Goal: Information Seeking & Learning: Learn about a topic

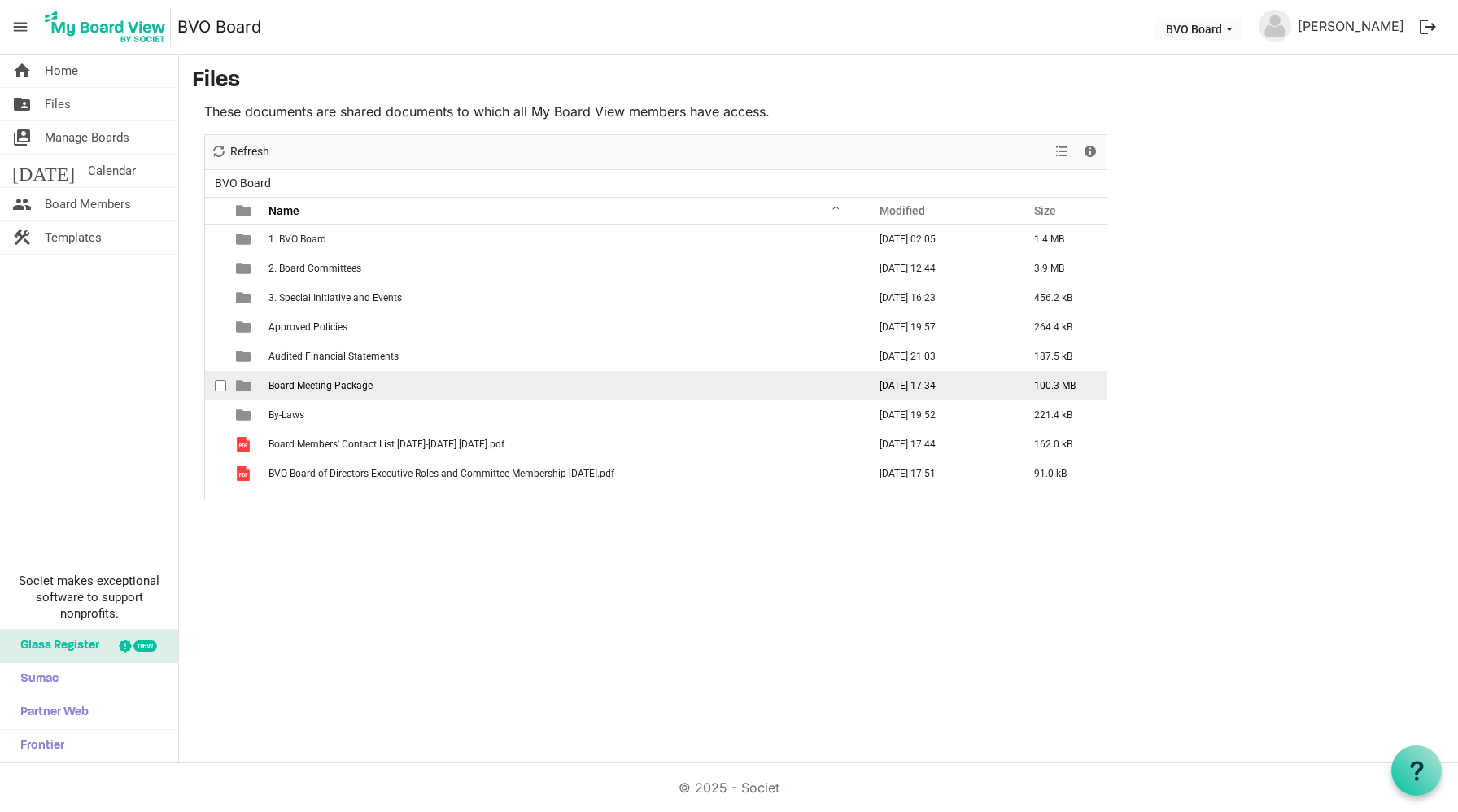
click at [336, 387] on span "Board Meeting Package" at bounding box center [320, 386] width 104 height 11
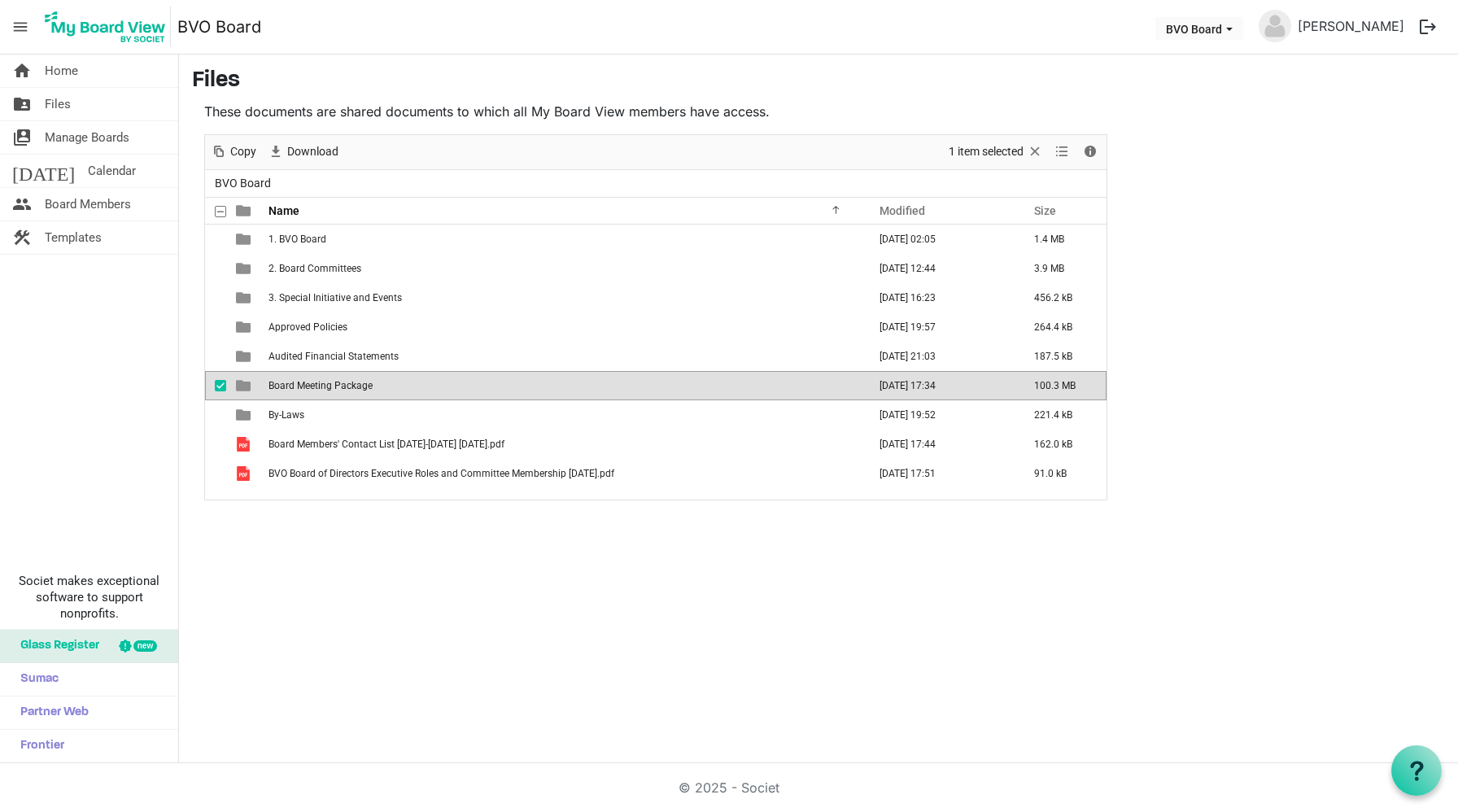
click at [336, 387] on span "Board Meeting Package" at bounding box center [320, 386] width 104 height 11
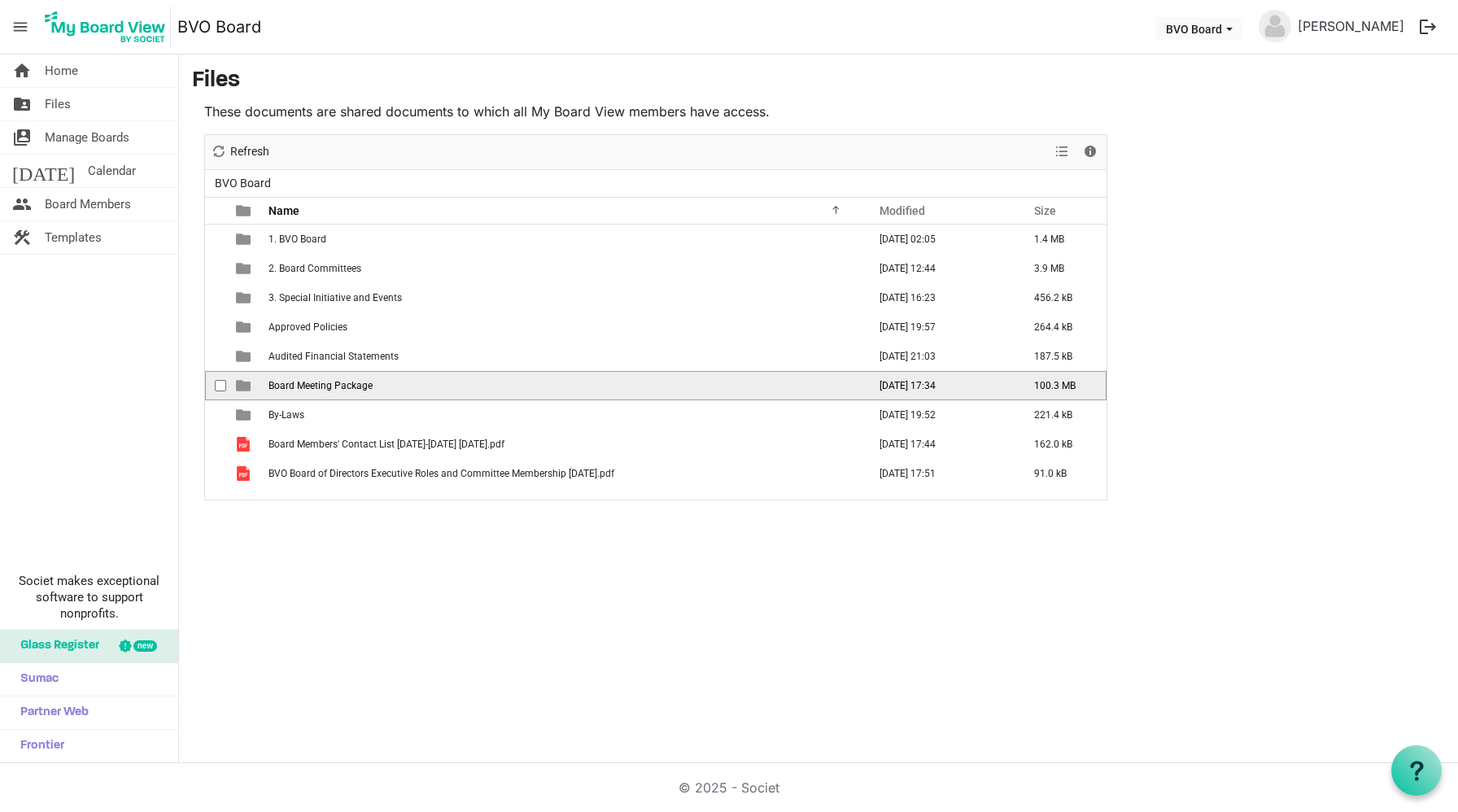
click at [336, 387] on span "Board Meeting Package" at bounding box center [320, 386] width 104 height 11
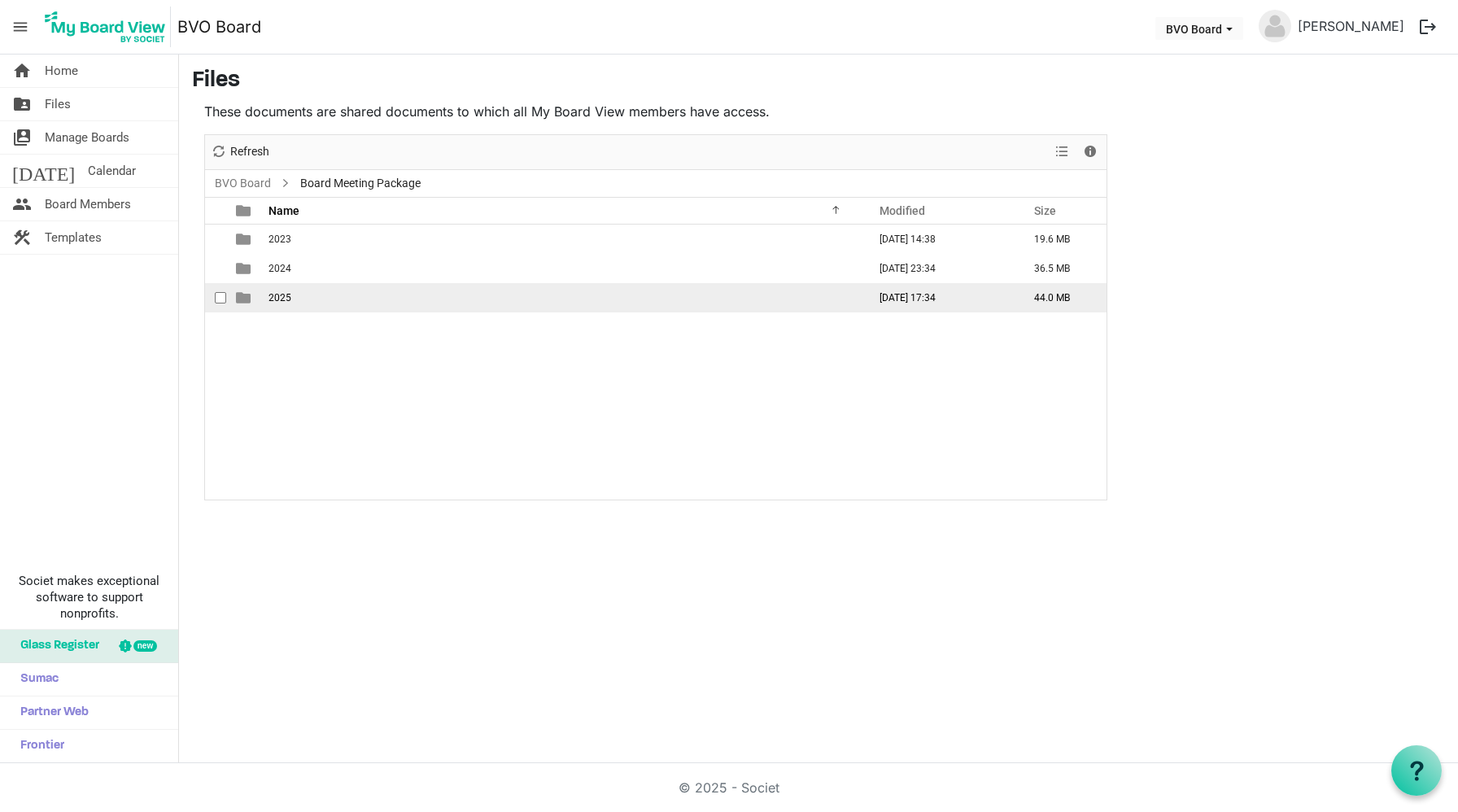
click at [265, 298] on td "2025" at bounding box center [563, 297] width 599 height 30
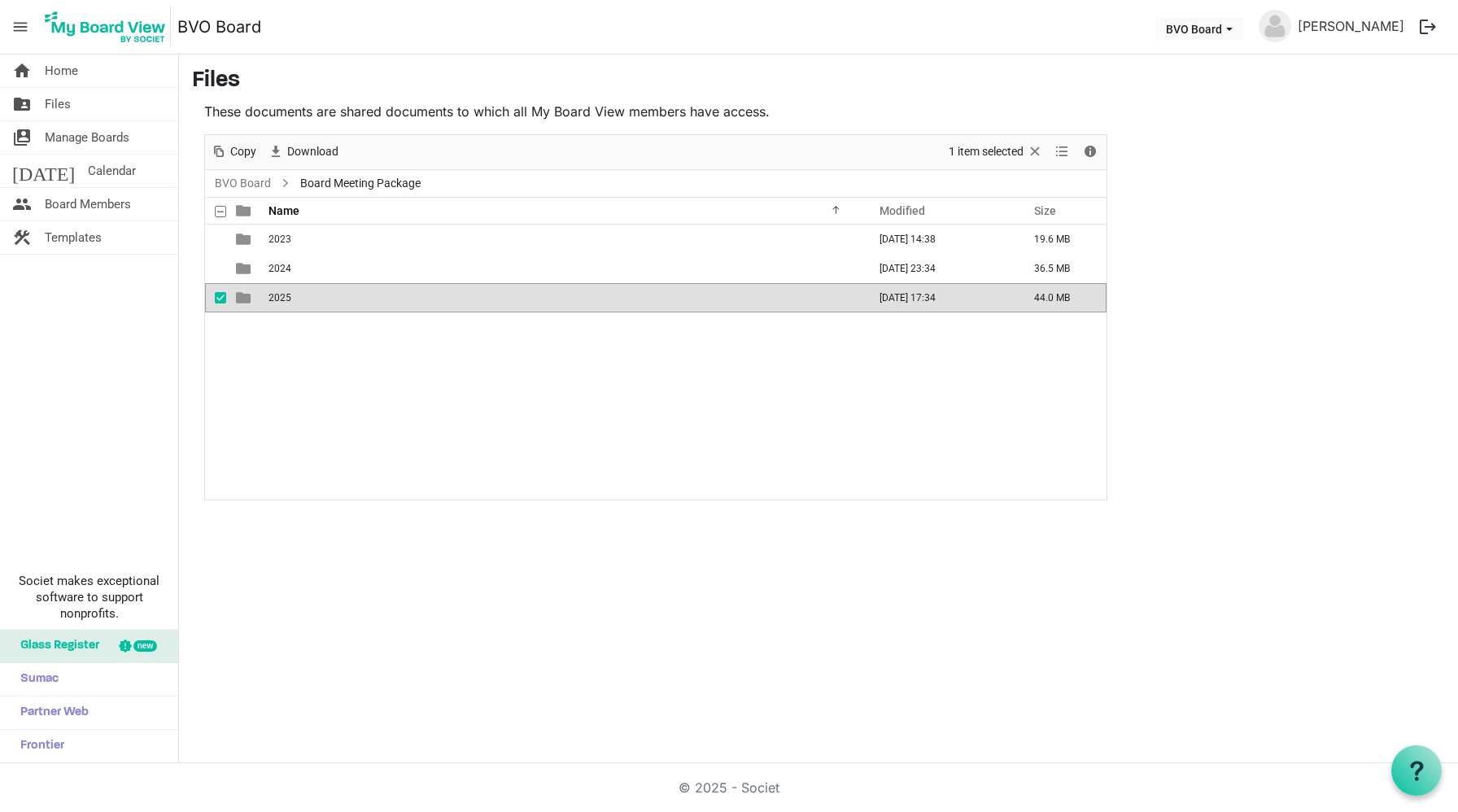
click at [265, 298] on td "2025" at bounding box center [563, 297] width 599 height 30
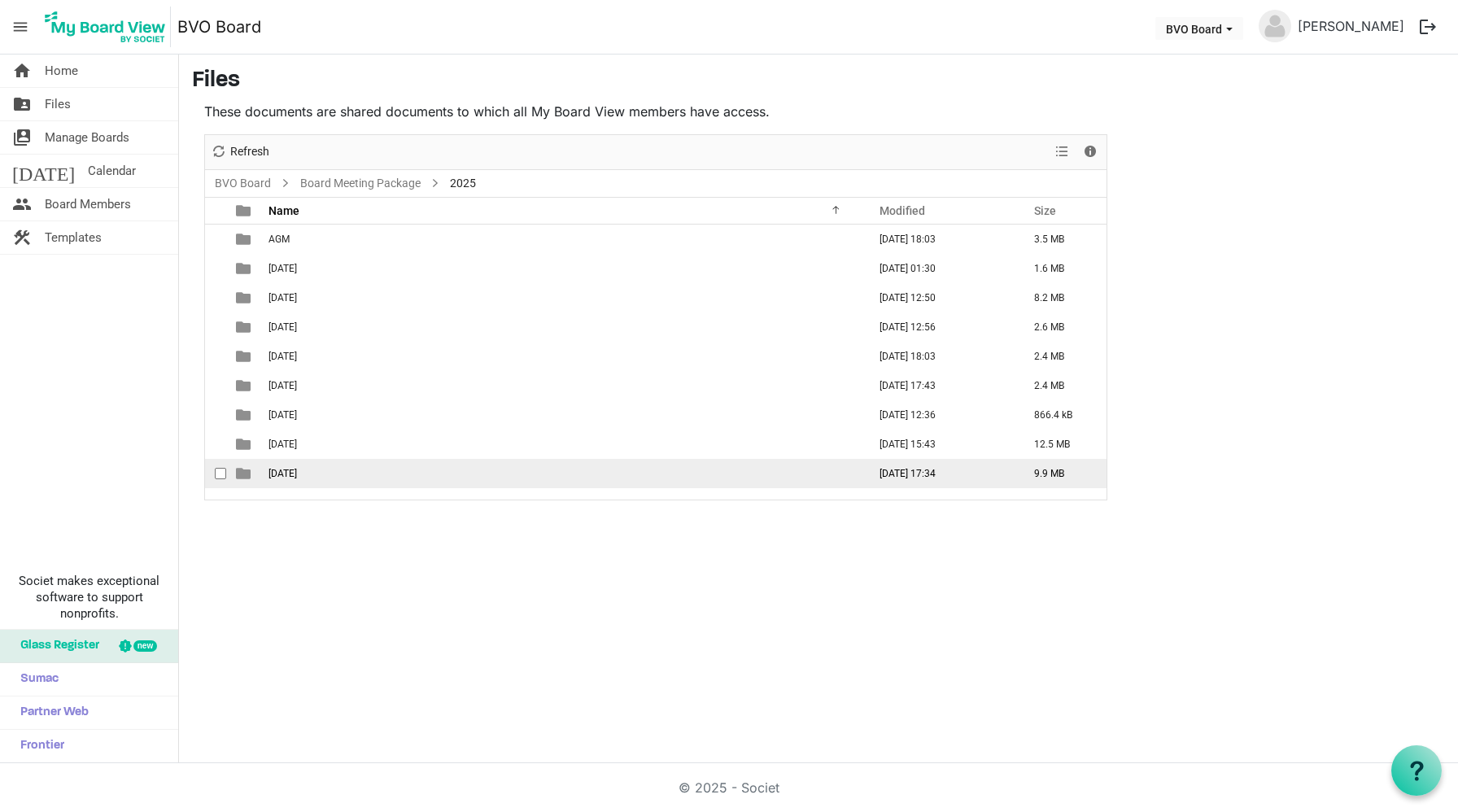
click at [292, 477] on span "[DATE]" at bounding box center [283, 474] width 29 height 11
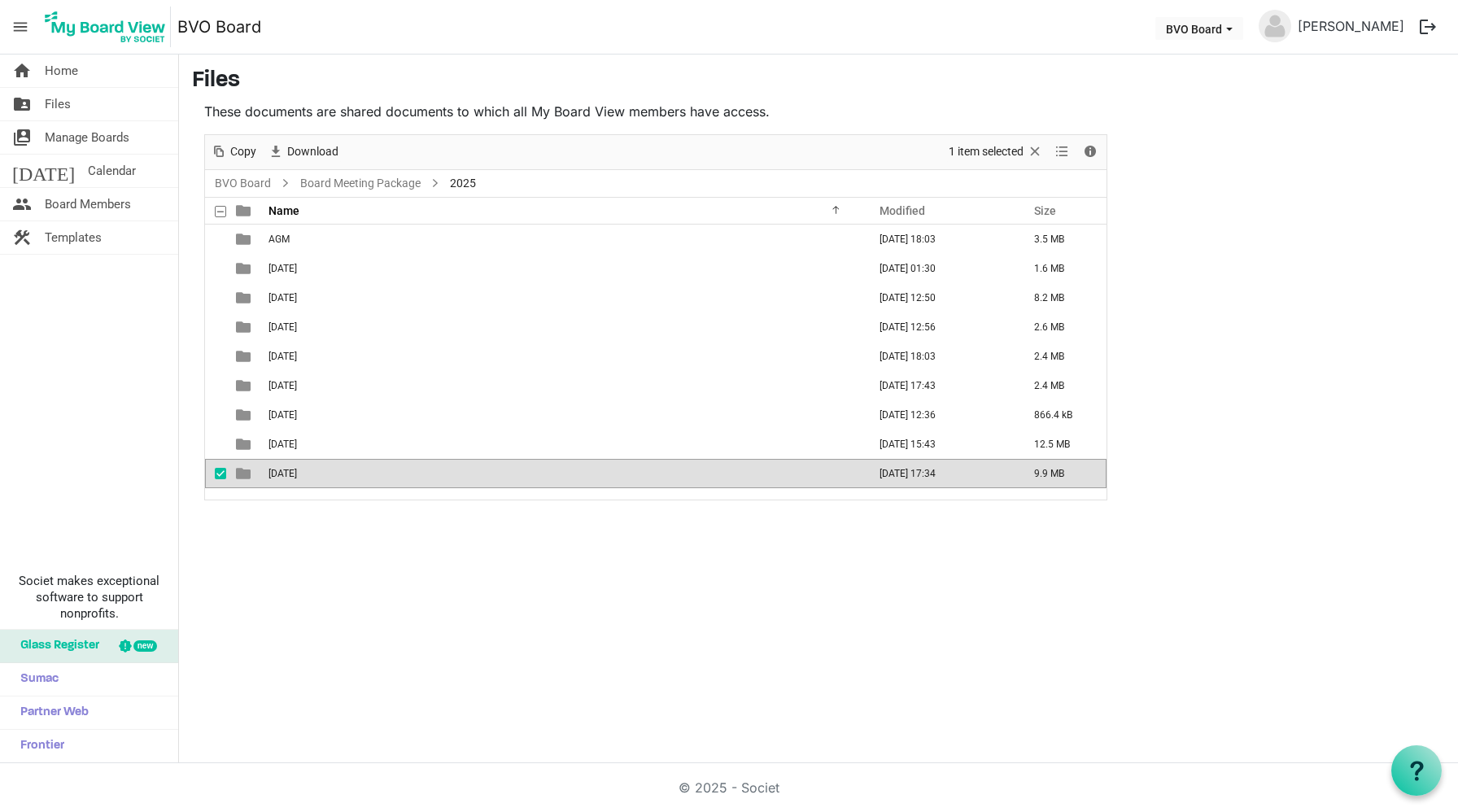
click at [292, 477] on span "[DATE]" at bounding box center [283, 474] width 29 height 11
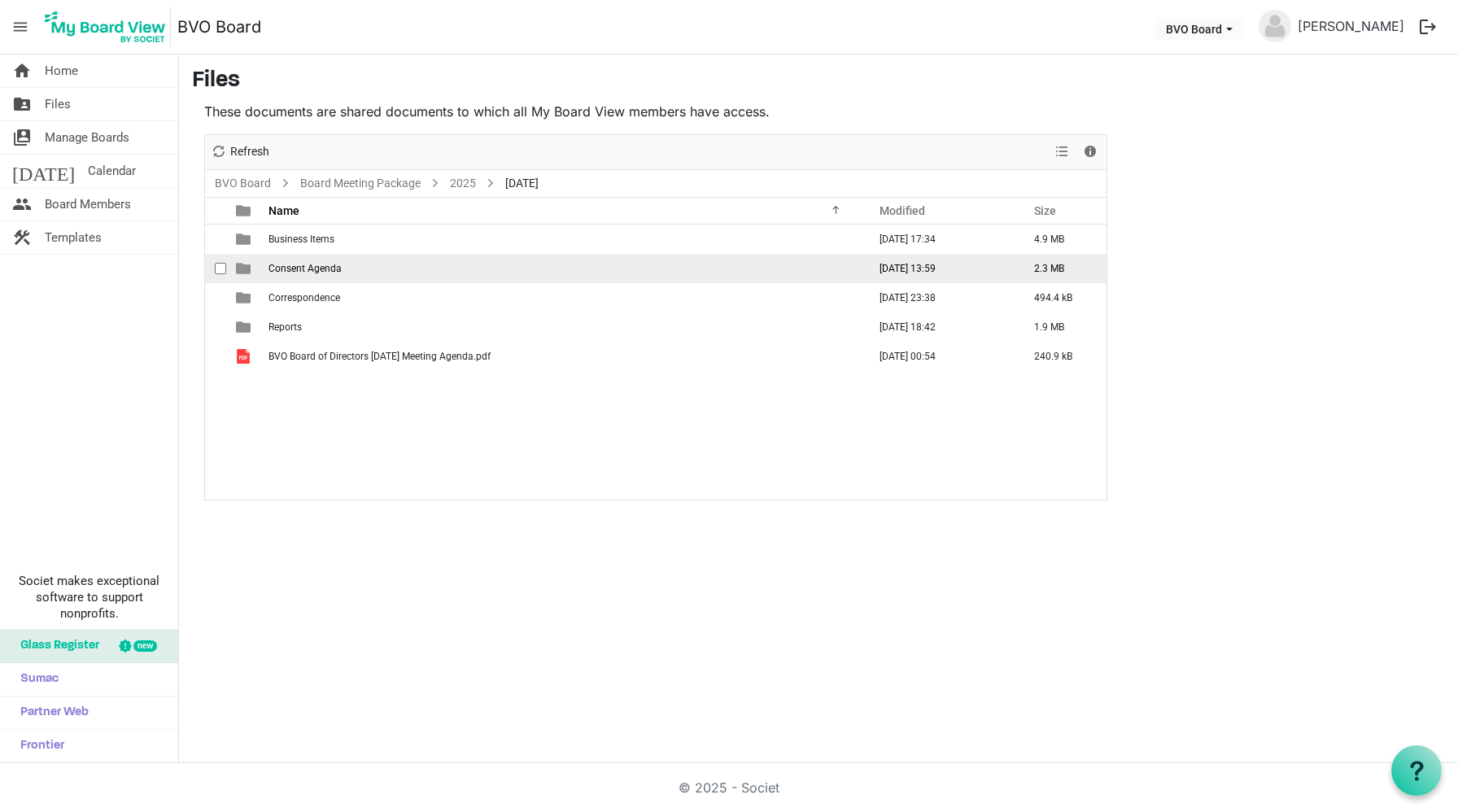
click at [322, 265] on span "Consent Agenda" at bounding box center [305, 269] width 73 height 11
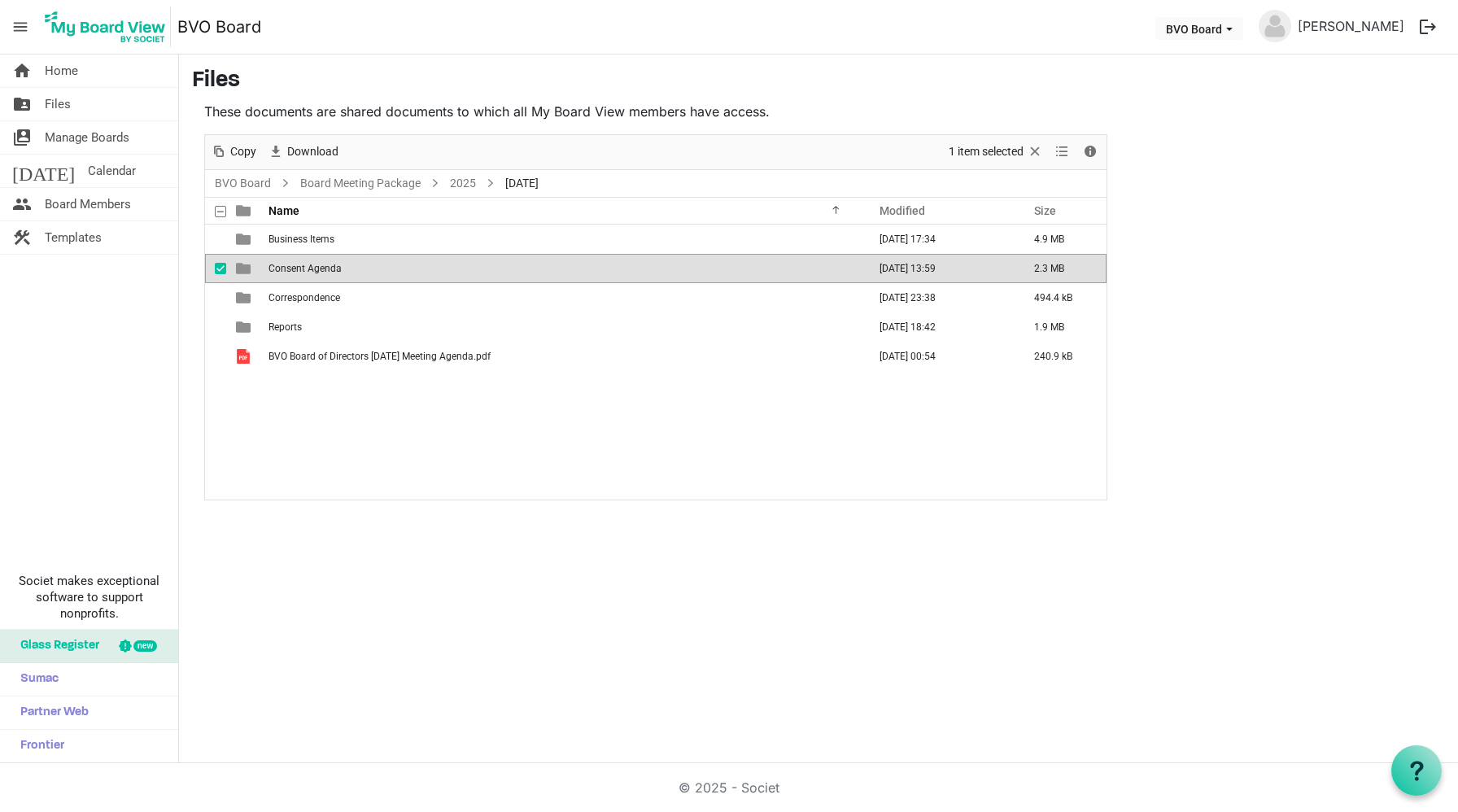
click at [322, 265] on span "Consent Agenda" at bounding box center [305, 269] width 73 height 11
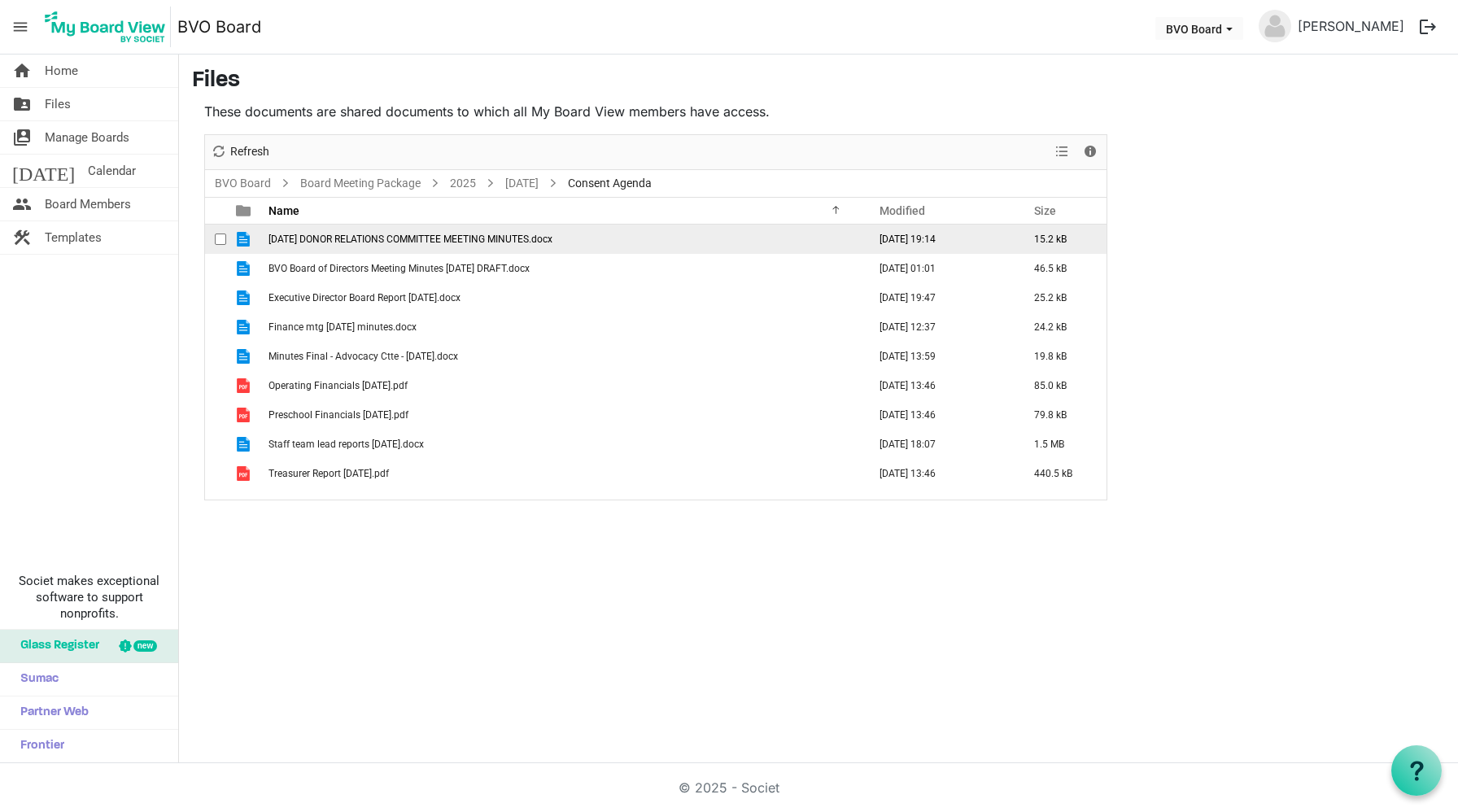
click at [424, 240] on span "[DATE] DONOR RELATIONS COMMITTEE MEETING MINUTES.docx" at bounding box center [411, 239] width 284 height 11
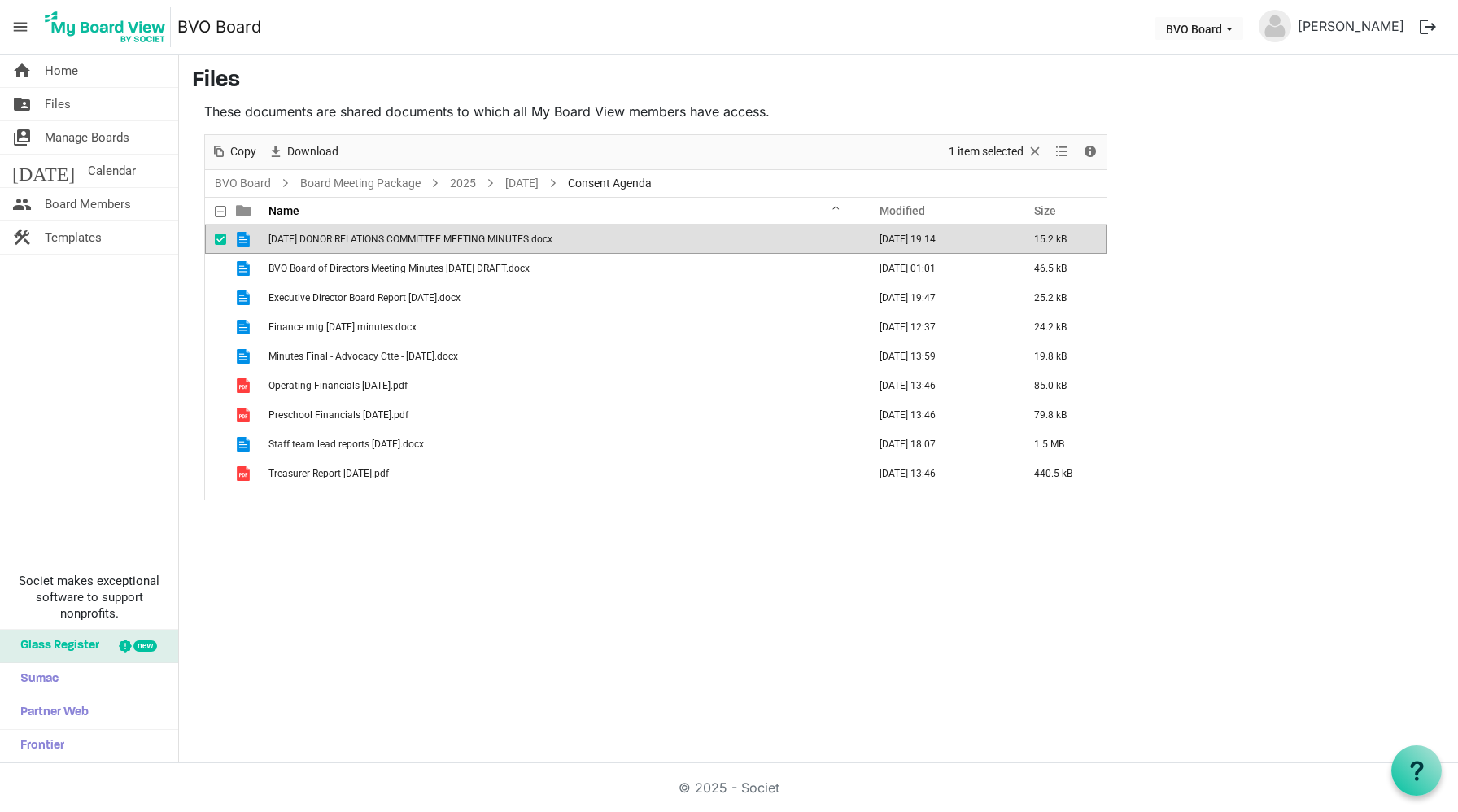
click at [424, 240] on span "[DATE] DONOR RELATIONS COMMITTEE MEETING MINUTES.docx" at bounding box center [411, 239] width 284 height 11
click at [395, 269] on span "BVO Board of Directors Meeting Minutes [DATE] DRAFT.docx" at bounding box center [400, 269] width 261 height 11
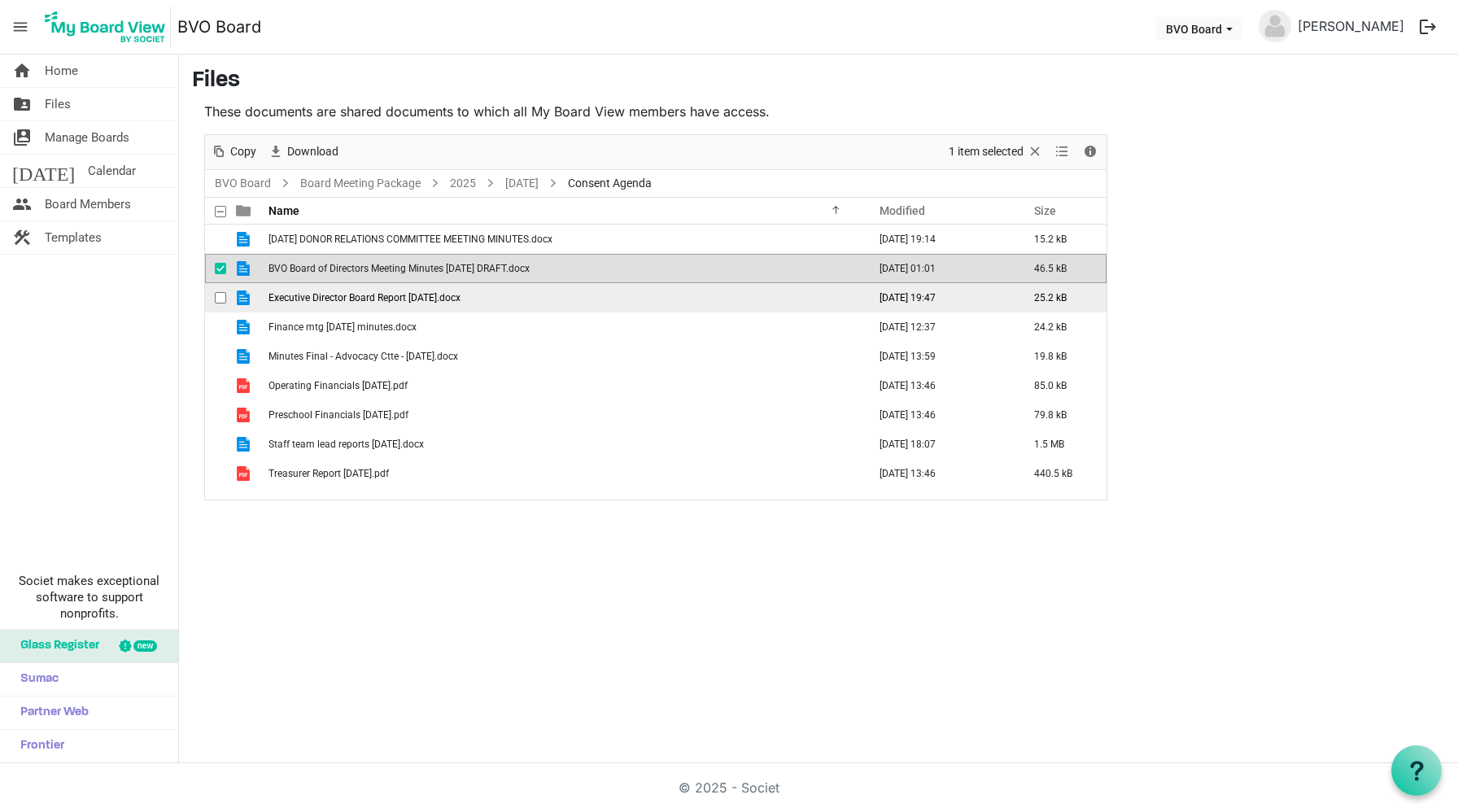
click at [432, 298] on span "Executive Director Board Report [DATE].docx" at bounding box center [364, 297] width 192 height 11
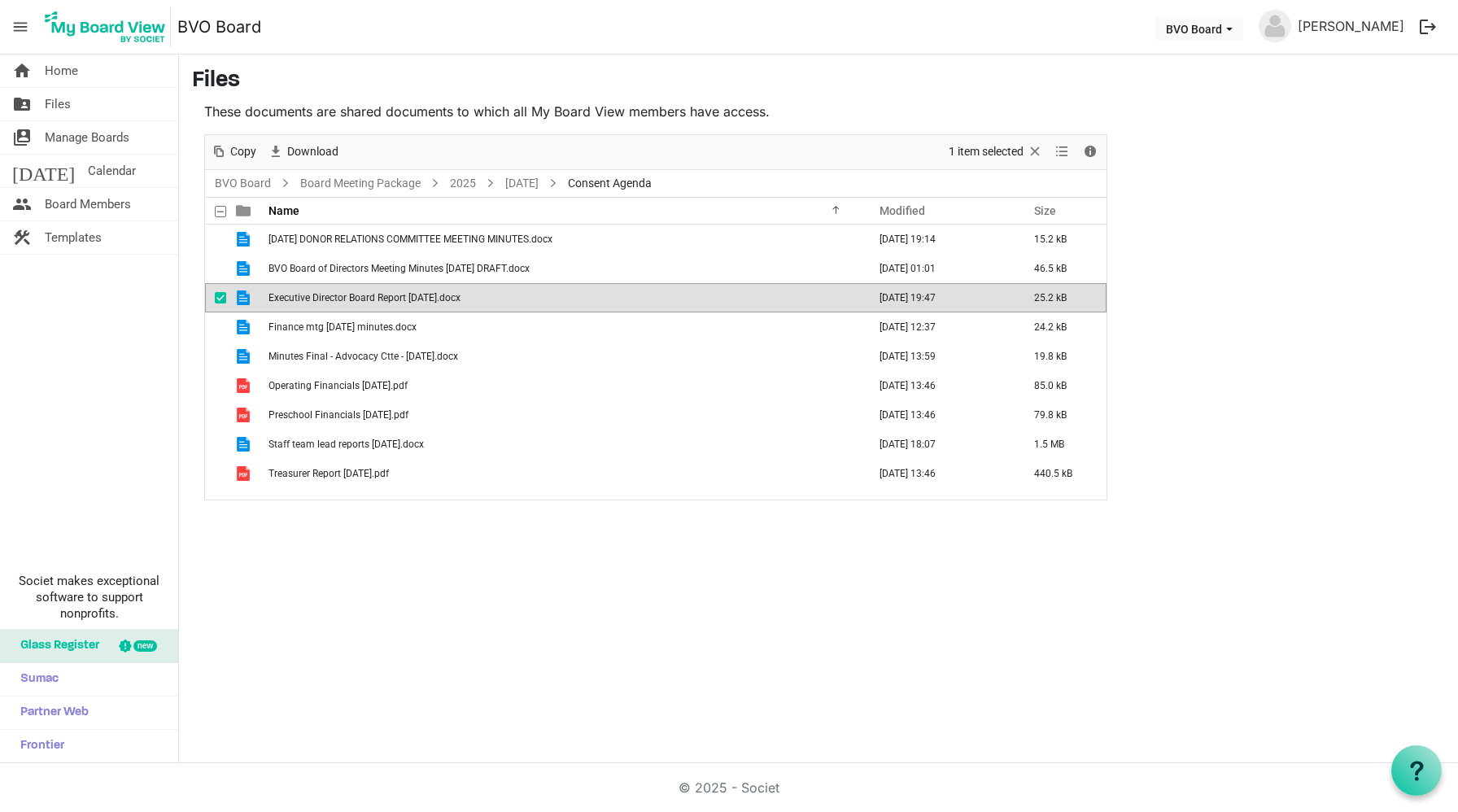
click at [432, 298] on span "Executive Director Board Report [DATE].docx" at bounding box center [364, 297] width 192 height 11
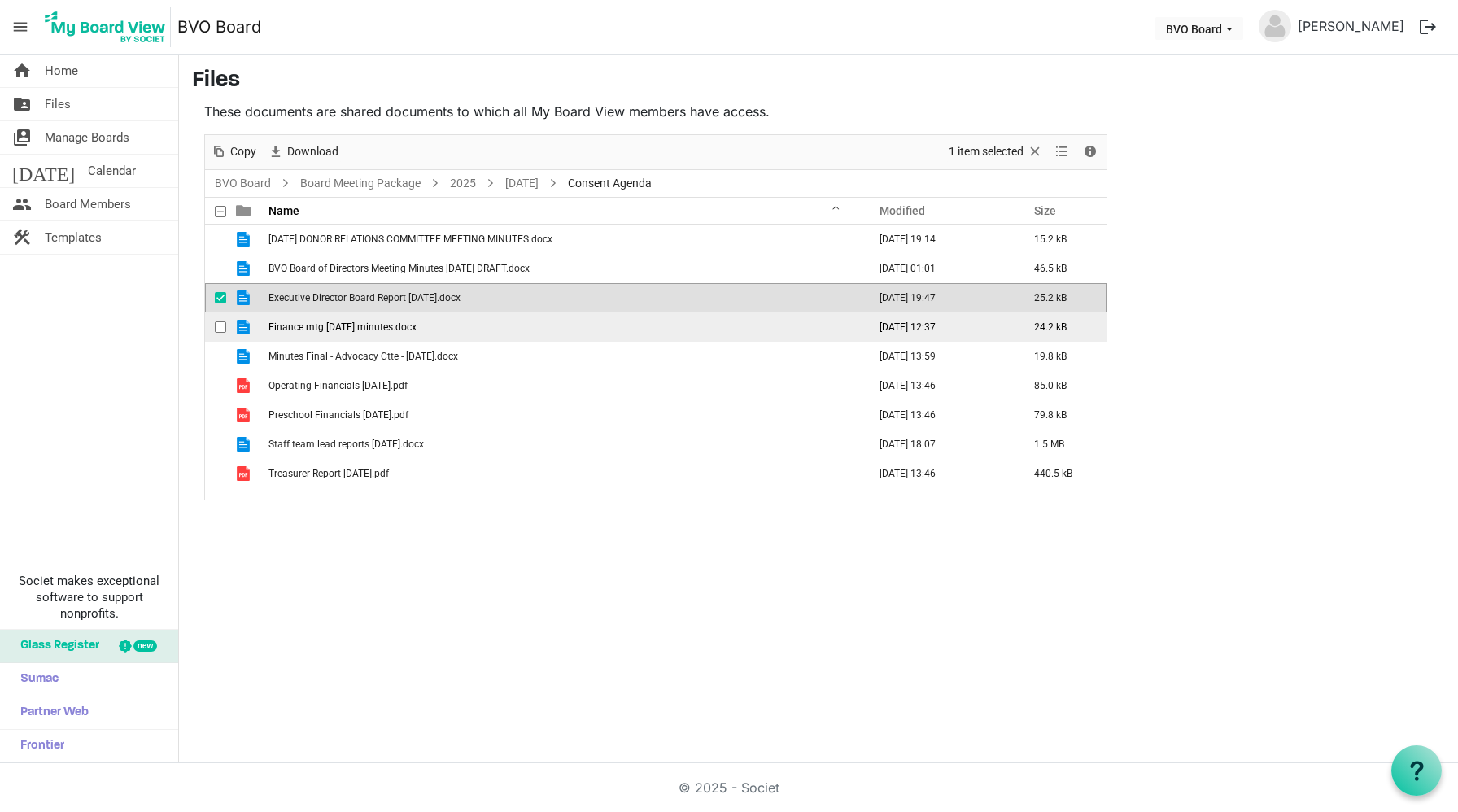
click at [398, 328] on span "Finance mtg [DATE] minutes.docx" at bounding box center [342, 327] width 148 height 11
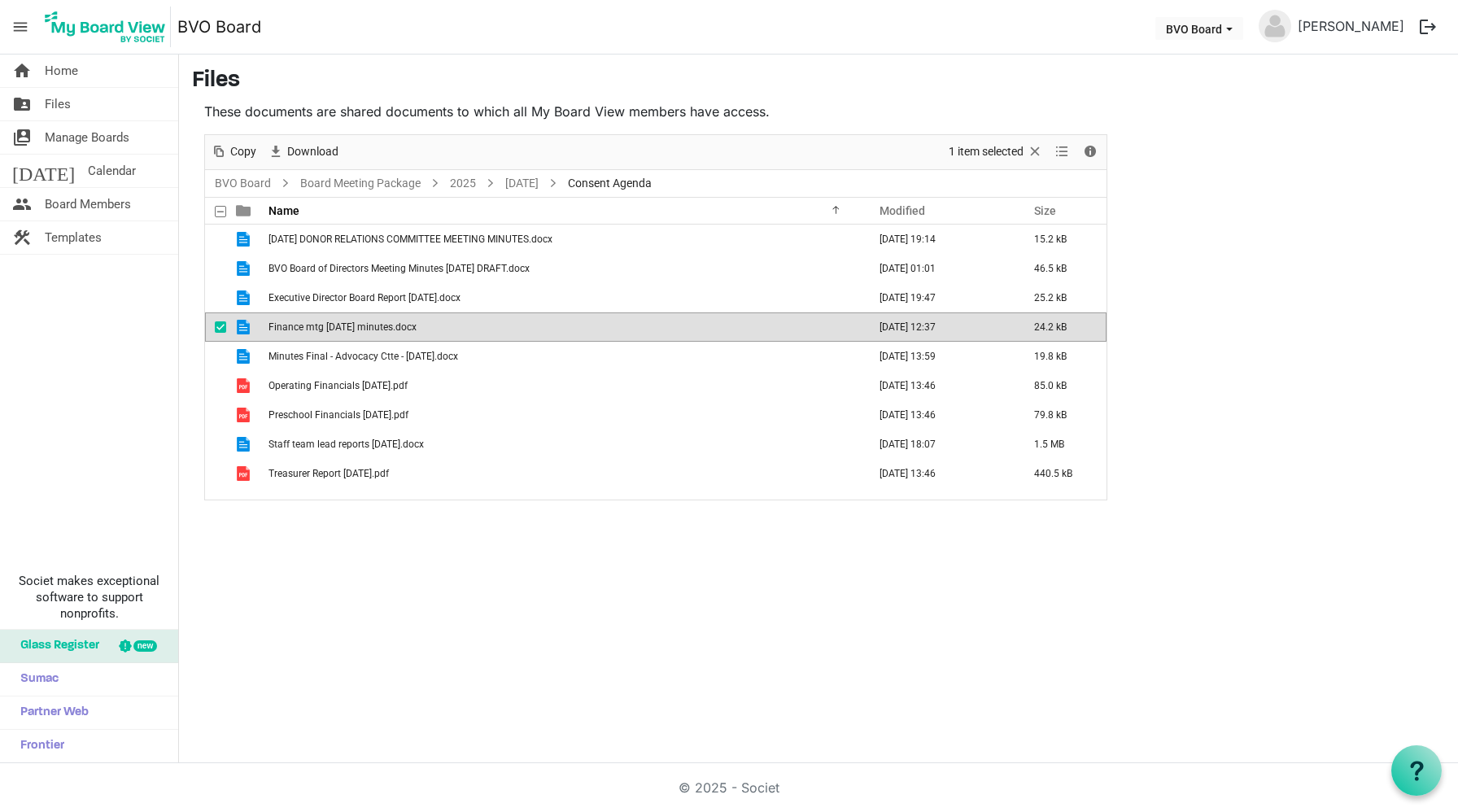
click at [398, 328] on span "Finance mtg [DATE] minutes.docx" at bounding box center [342, 327] width 148 height 11
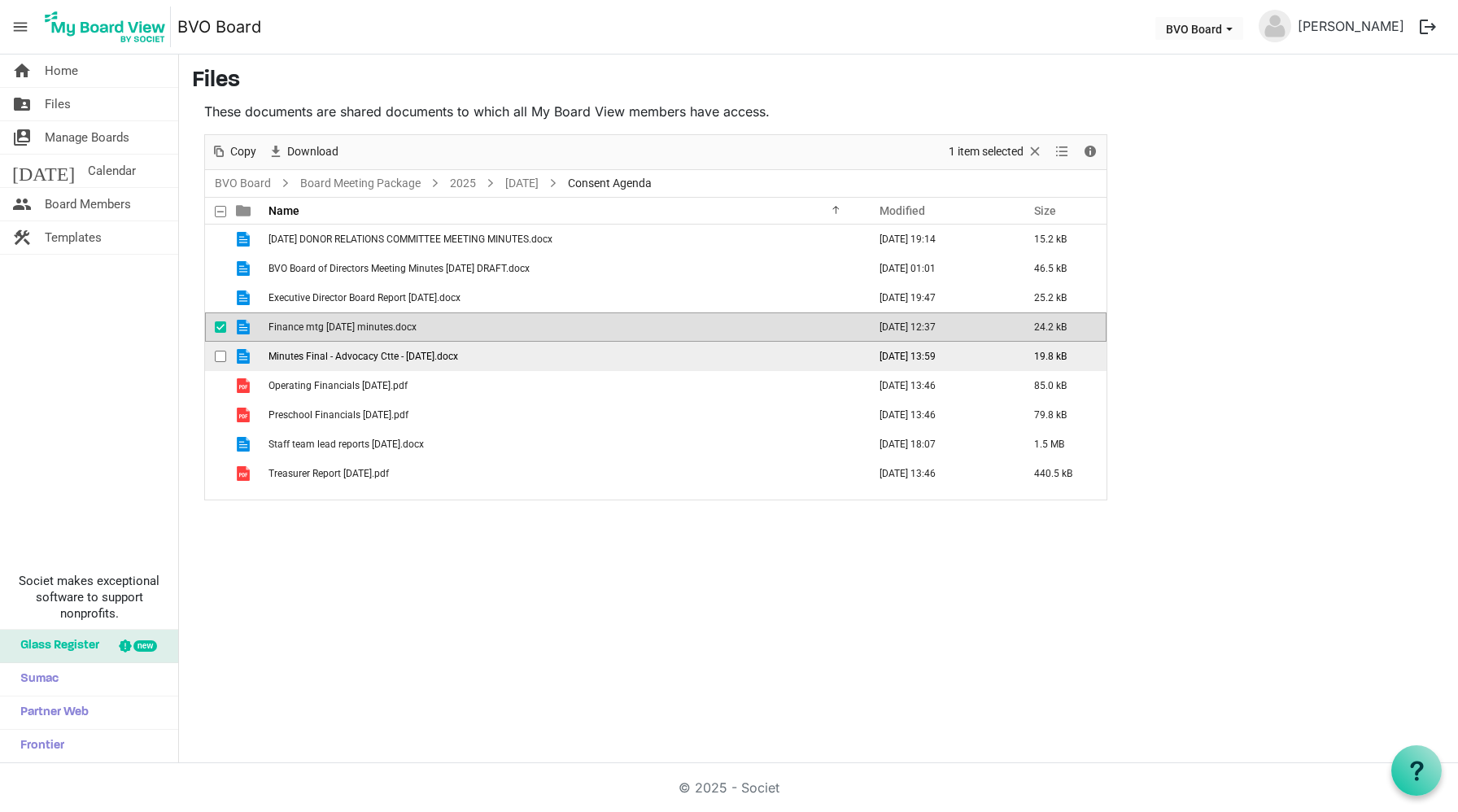
click at [392, 355] on span "Minutes Final - Advocacy Ctte - [DATE].docx" at bounding box center [363, 356] width 190 height 11
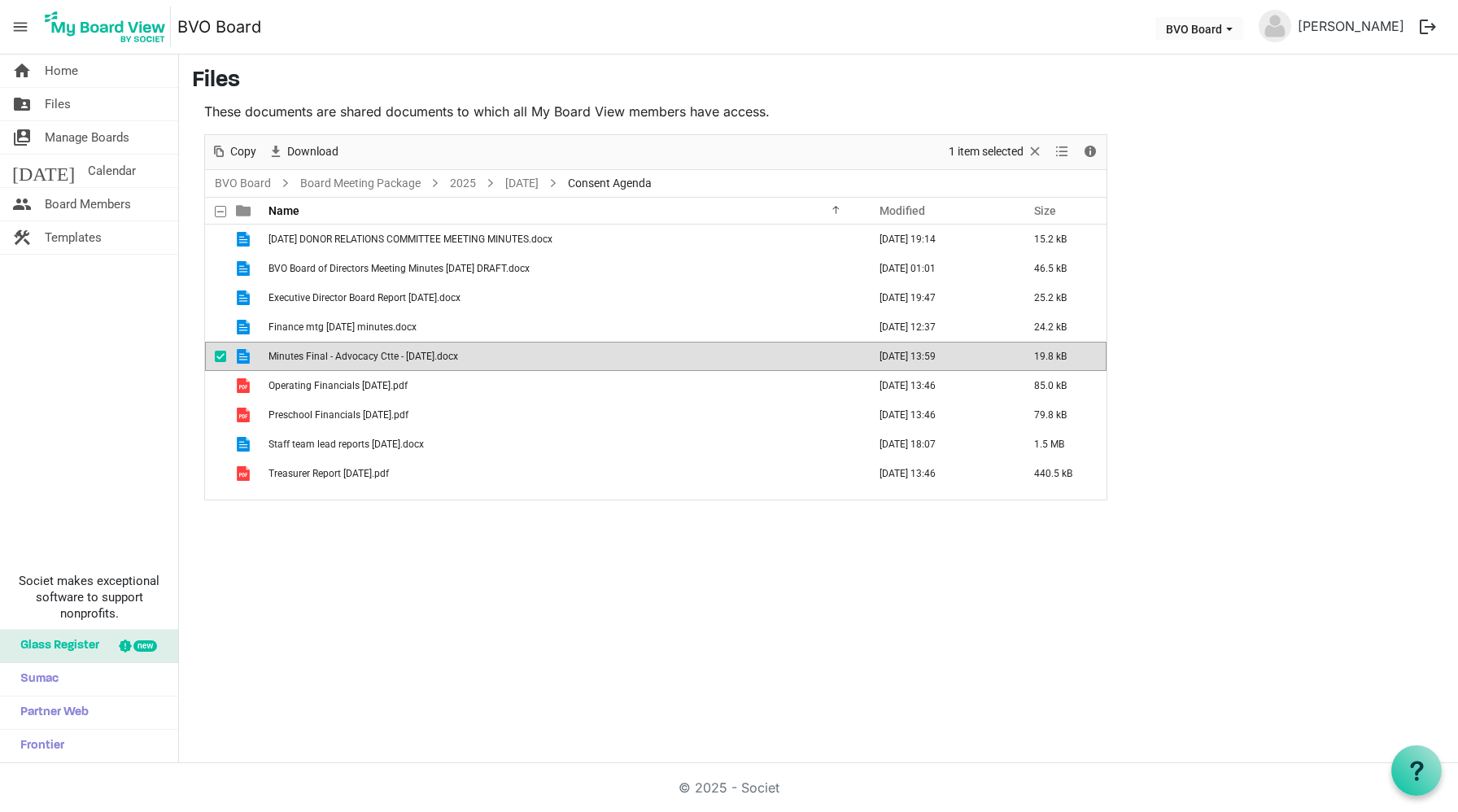
click at [392, 355] on span "Minutes Final - Advocacy Ctte - [DATE].docx" at bounding box center [363, 356] width 190 height 11
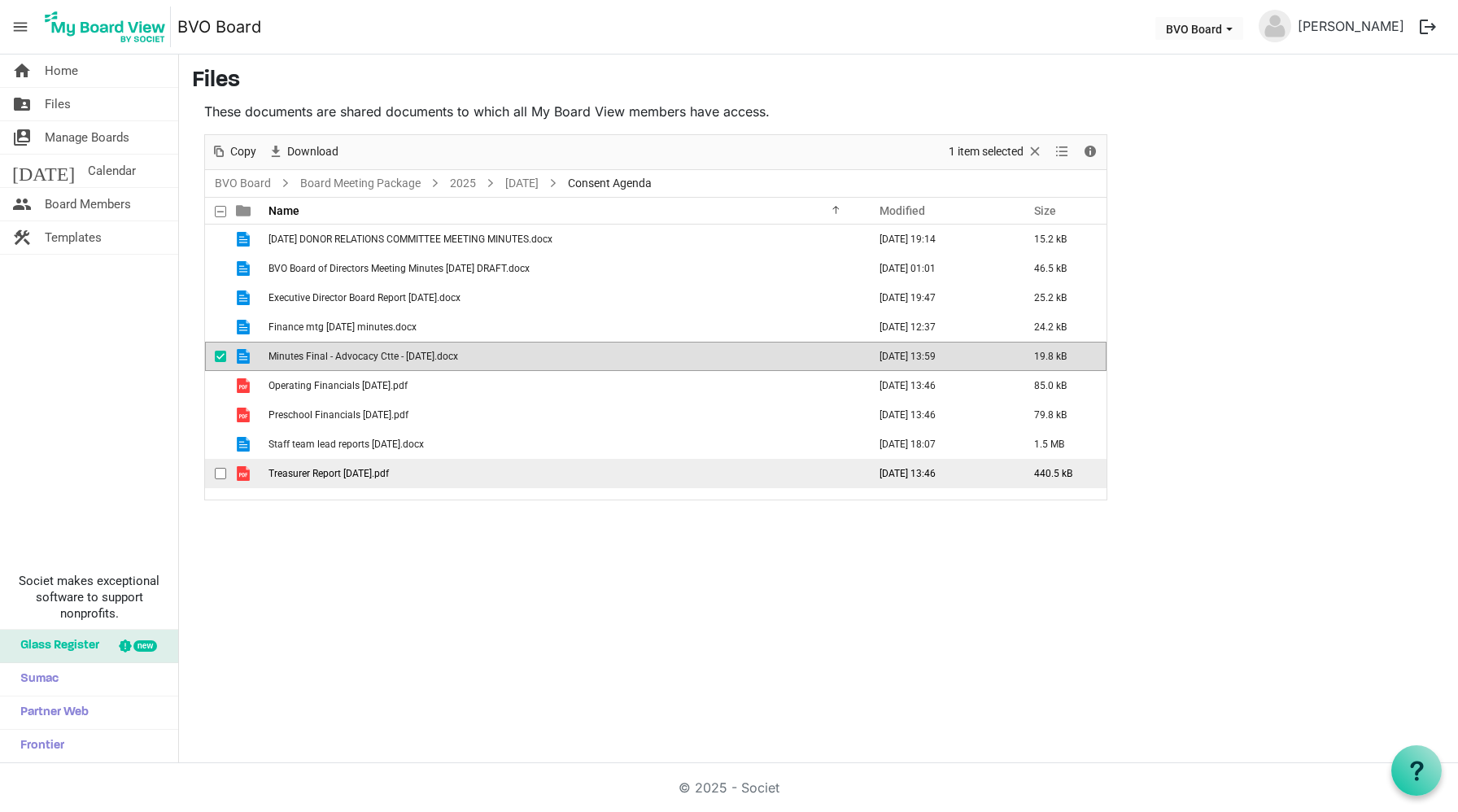
click at [318, 476] on span "Treasurer Report [DATE].pdf" at bounding box center [329, 474] width 120 height 11
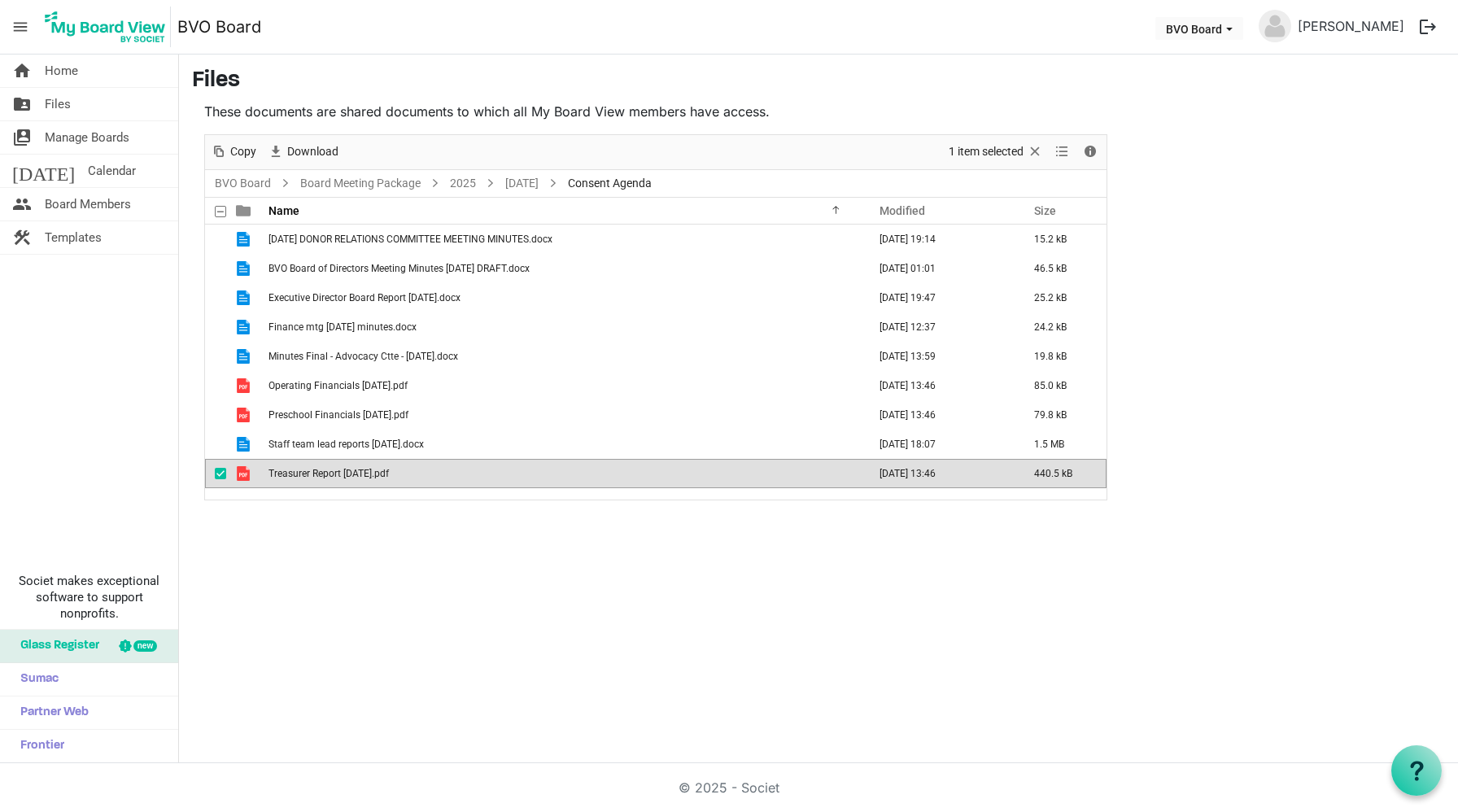
click at [318, 476] on span "Treasurer Report [DATE].pdf" at bounding box center [329, 474] width 120 height 11
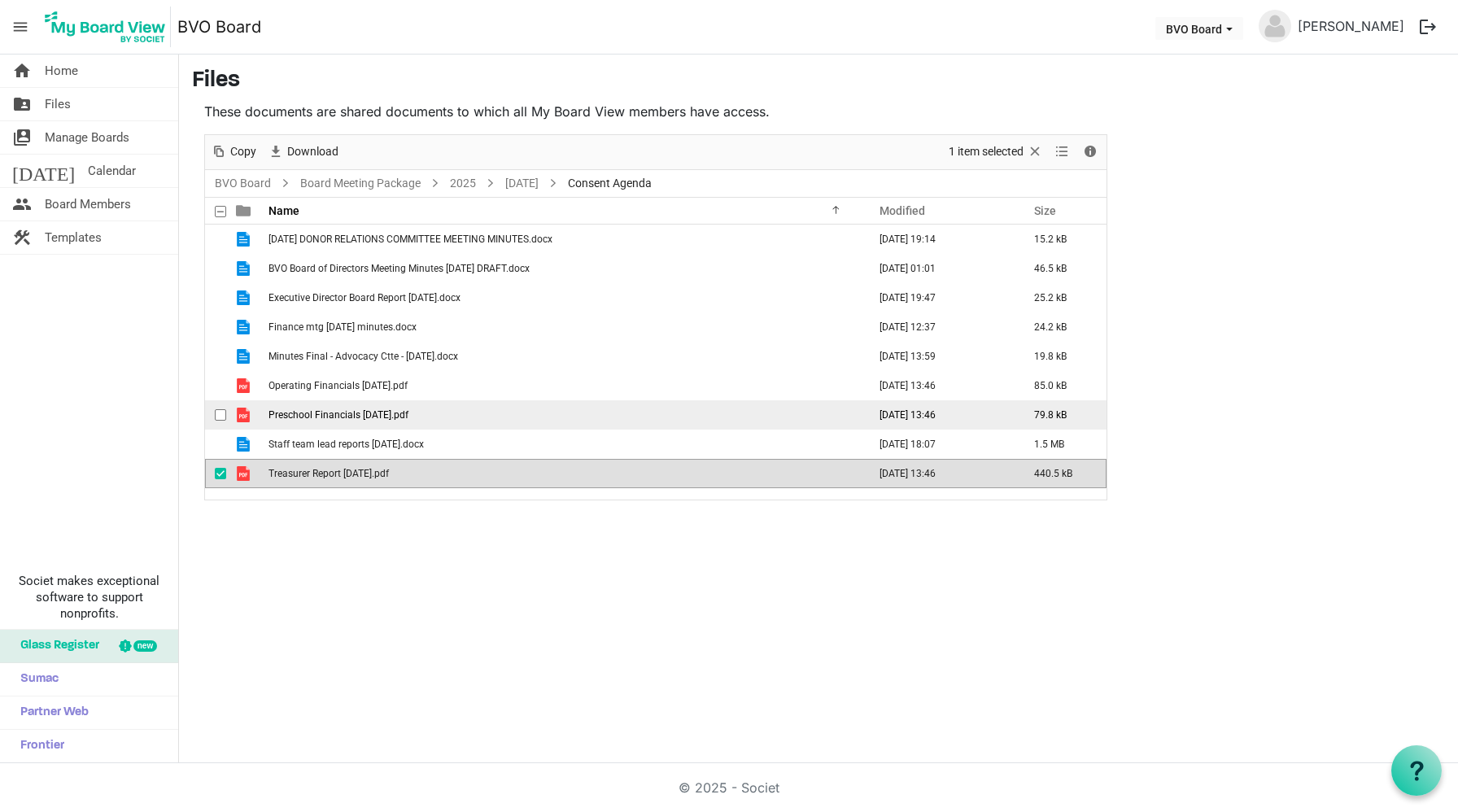
click at [338, 416] on span "Preschool Financials [DATE].pdf" at bounding box center [339, 415] width 140 height 11
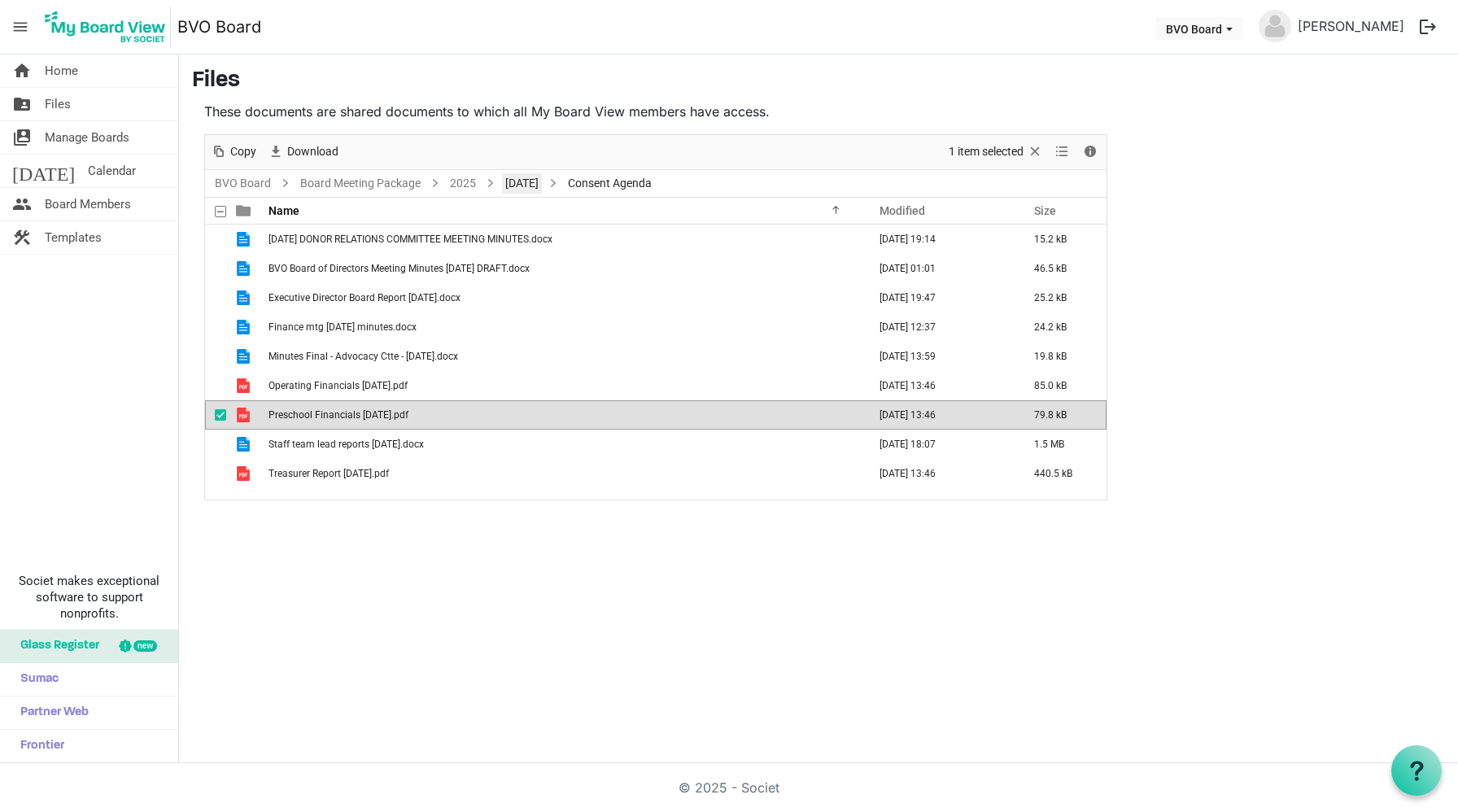
click at [542, 183] on link "[DATE]" at bounding box center [523, 183] width 40 height 20
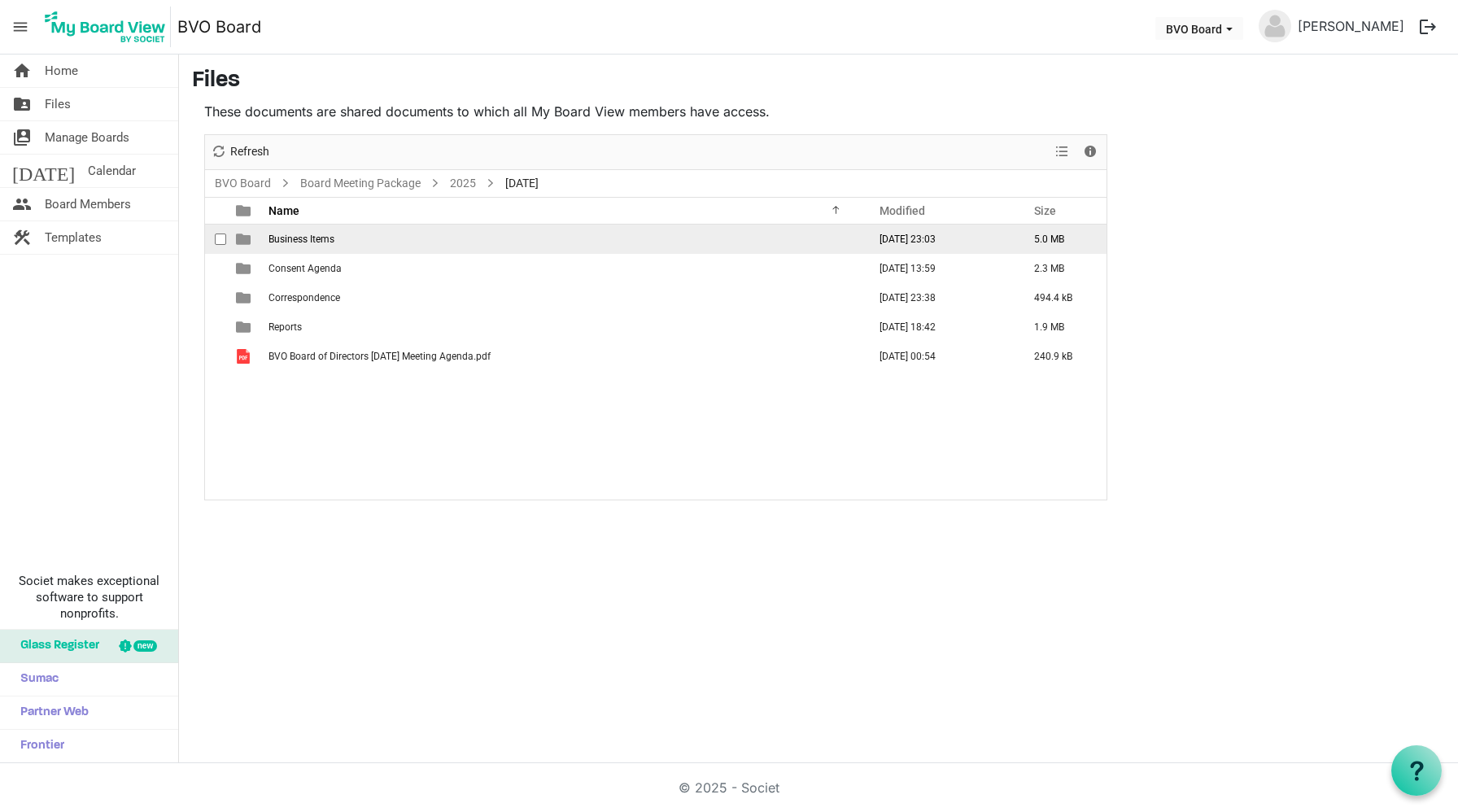
click at [291, 239] on span "Business Items" at bounding box center [301, 239] width 66 height 11
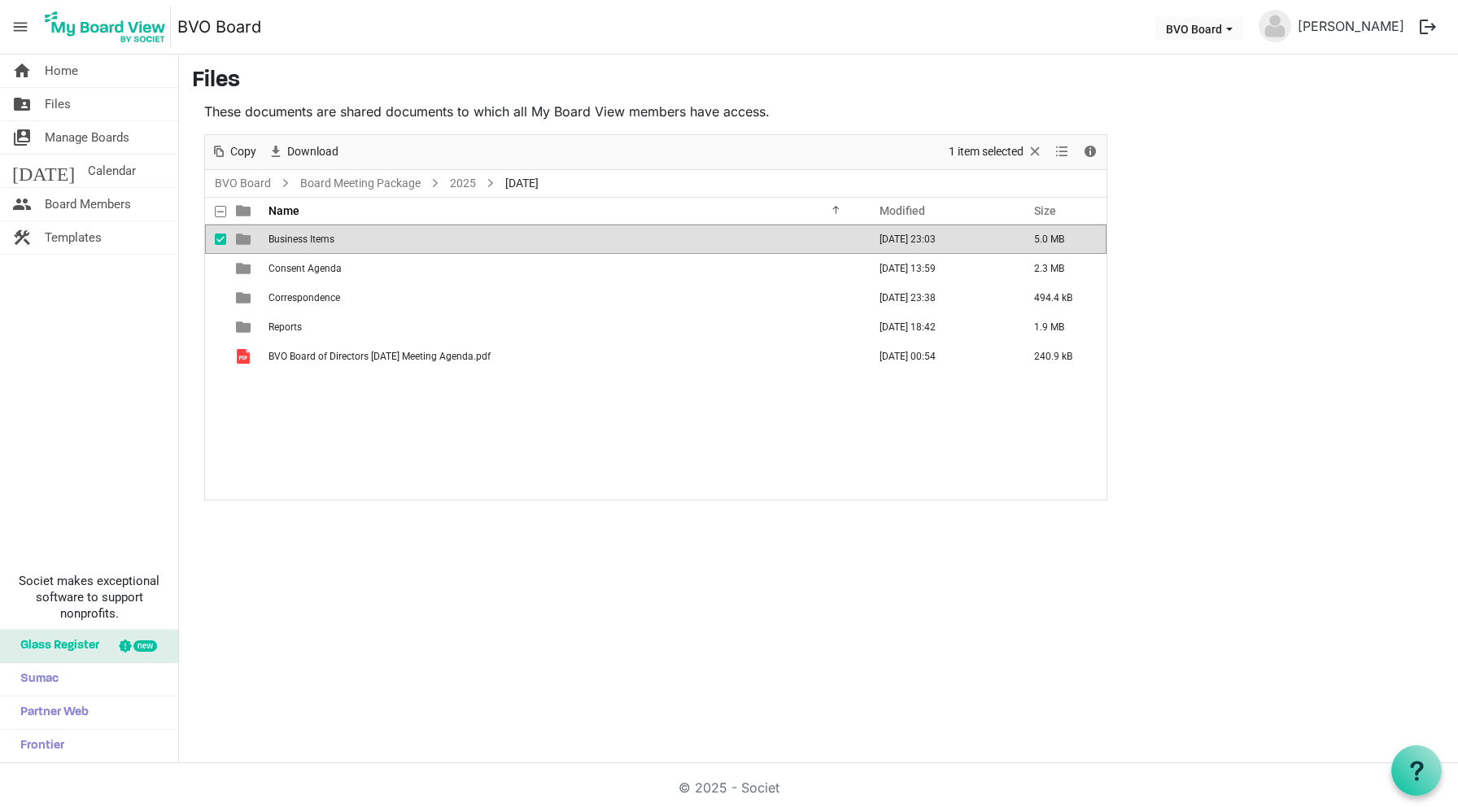
click at [291, 239] on span "Business Items" at bounding box center [301, 239] width 66 height 11
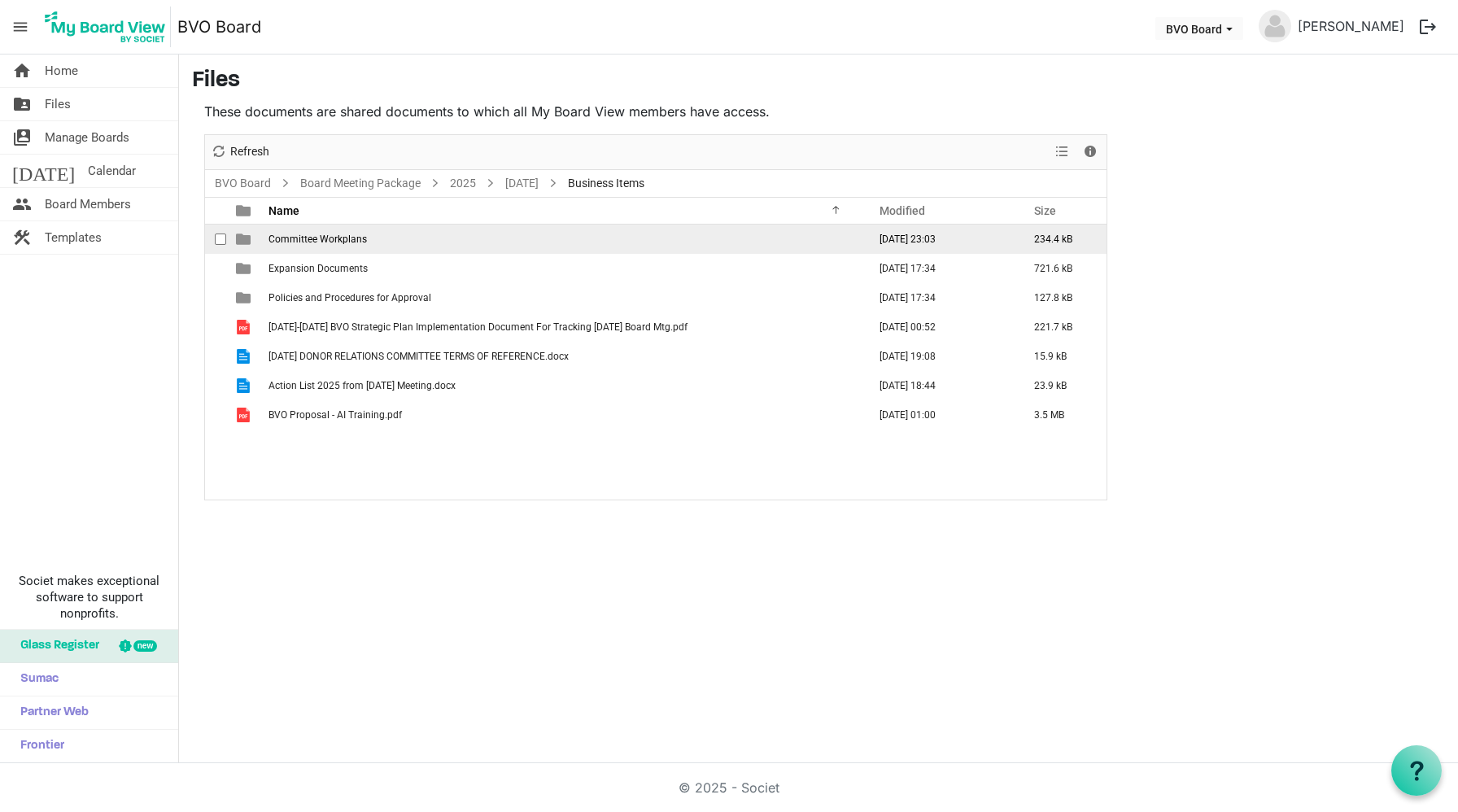
click at [340, 234] on span "Committee Workplans" at bounding box center [318, 239] width 98 height 11
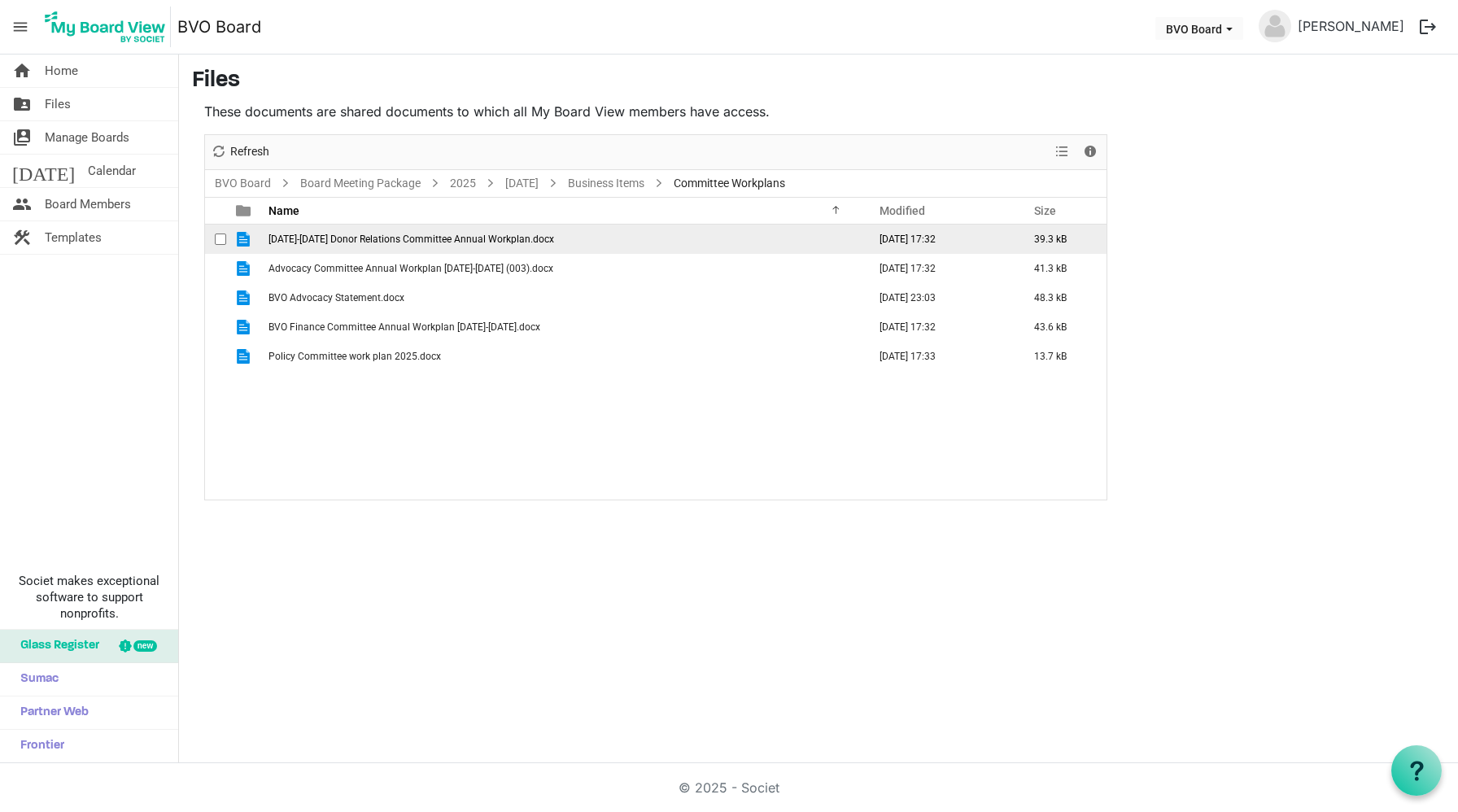
click at [381, 239] on span "[DATE]-[DATE] Donor Relations Committee Annual Workplan.docx" at bounding box center [412, 239] width 286 height 11
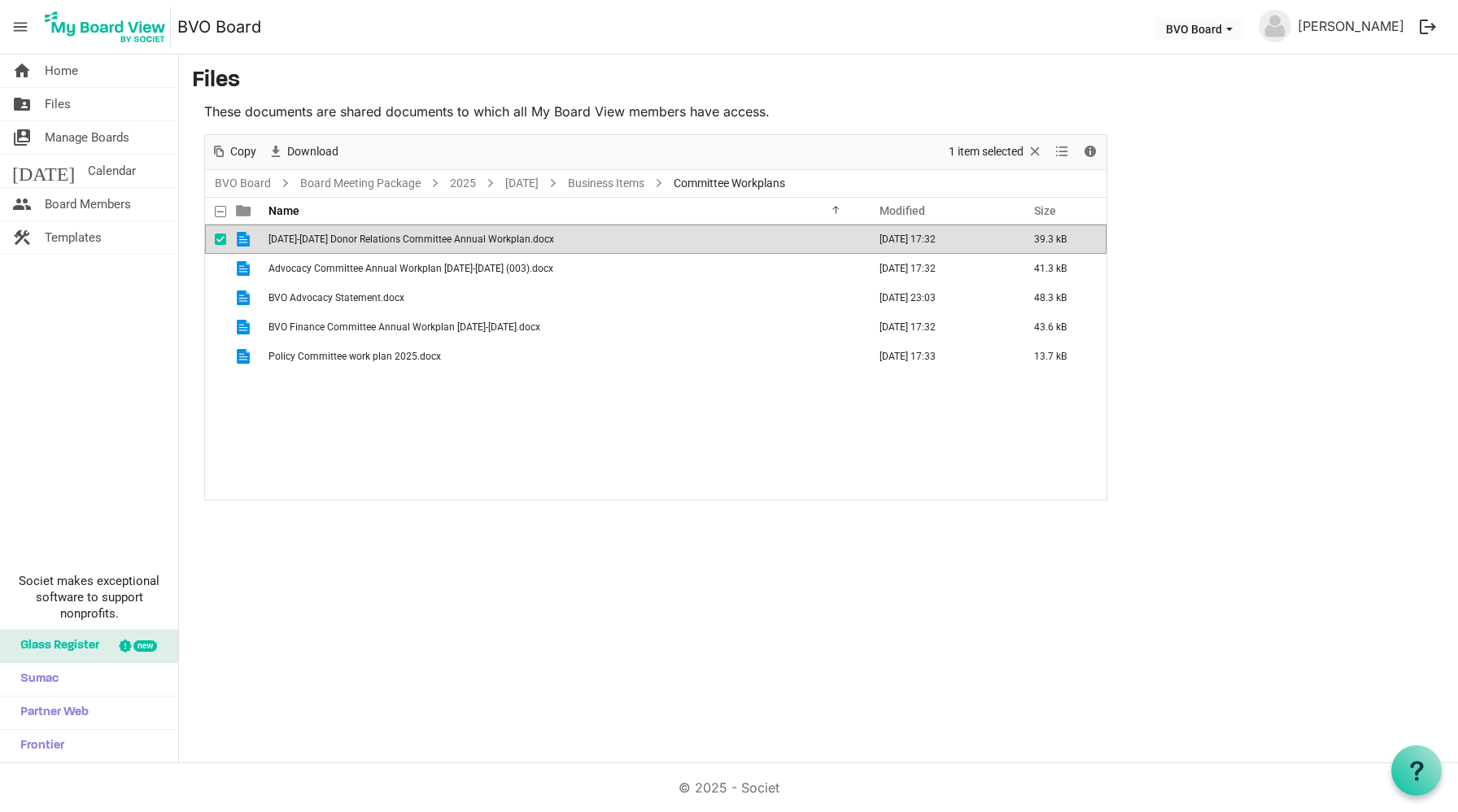
click at [381, 239] on span "[DATE]-[DATE] Donor Relations Committee Annual Workplan.docx" at bounding box center [412, 239] width 286 height 11
click at [647, 186] on link "Business Items" at bounding box center [606, 183] width 83 height 20
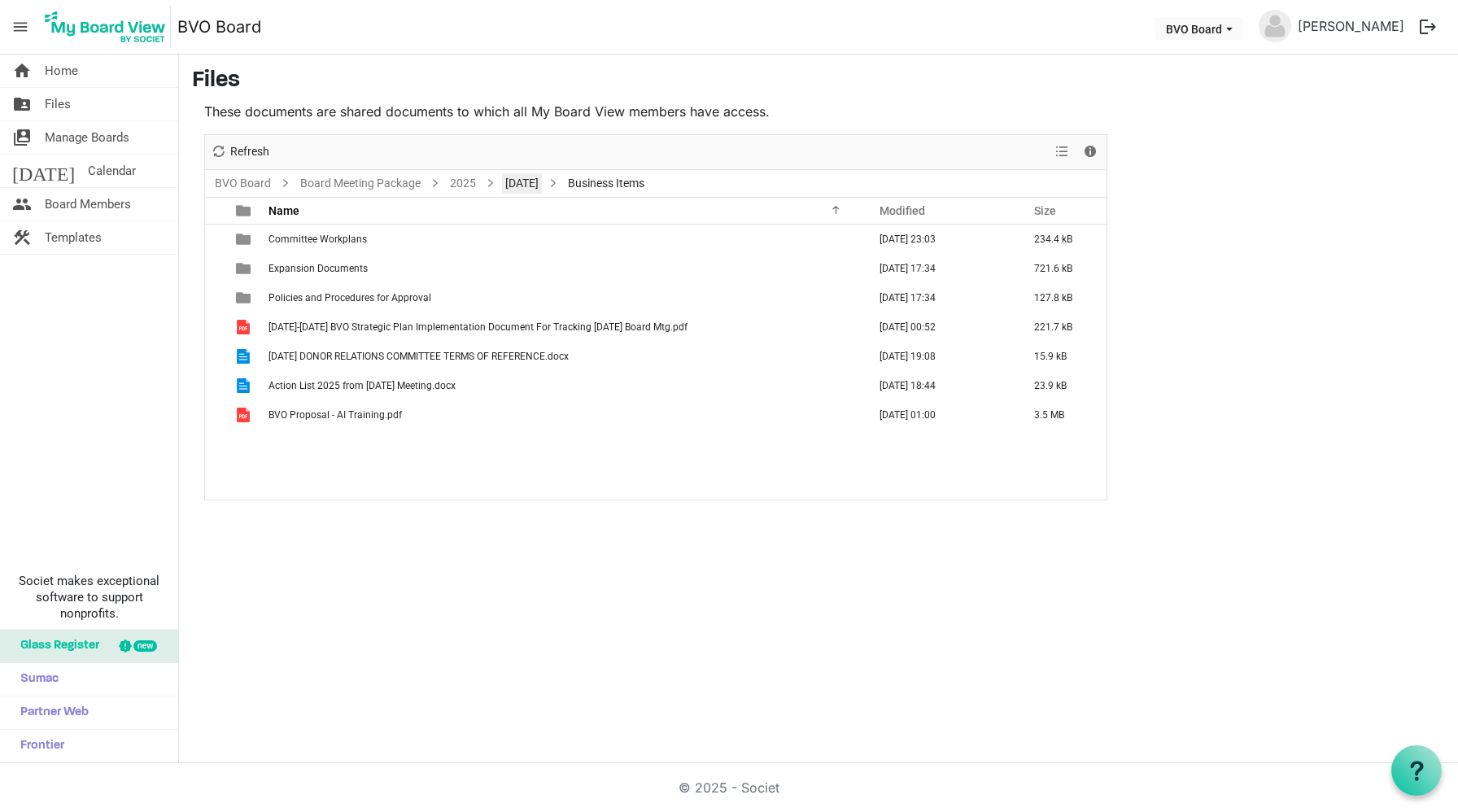
click at [542, 182] on link "[DATE]" at bounding box center [523, 183] width 40 height 20
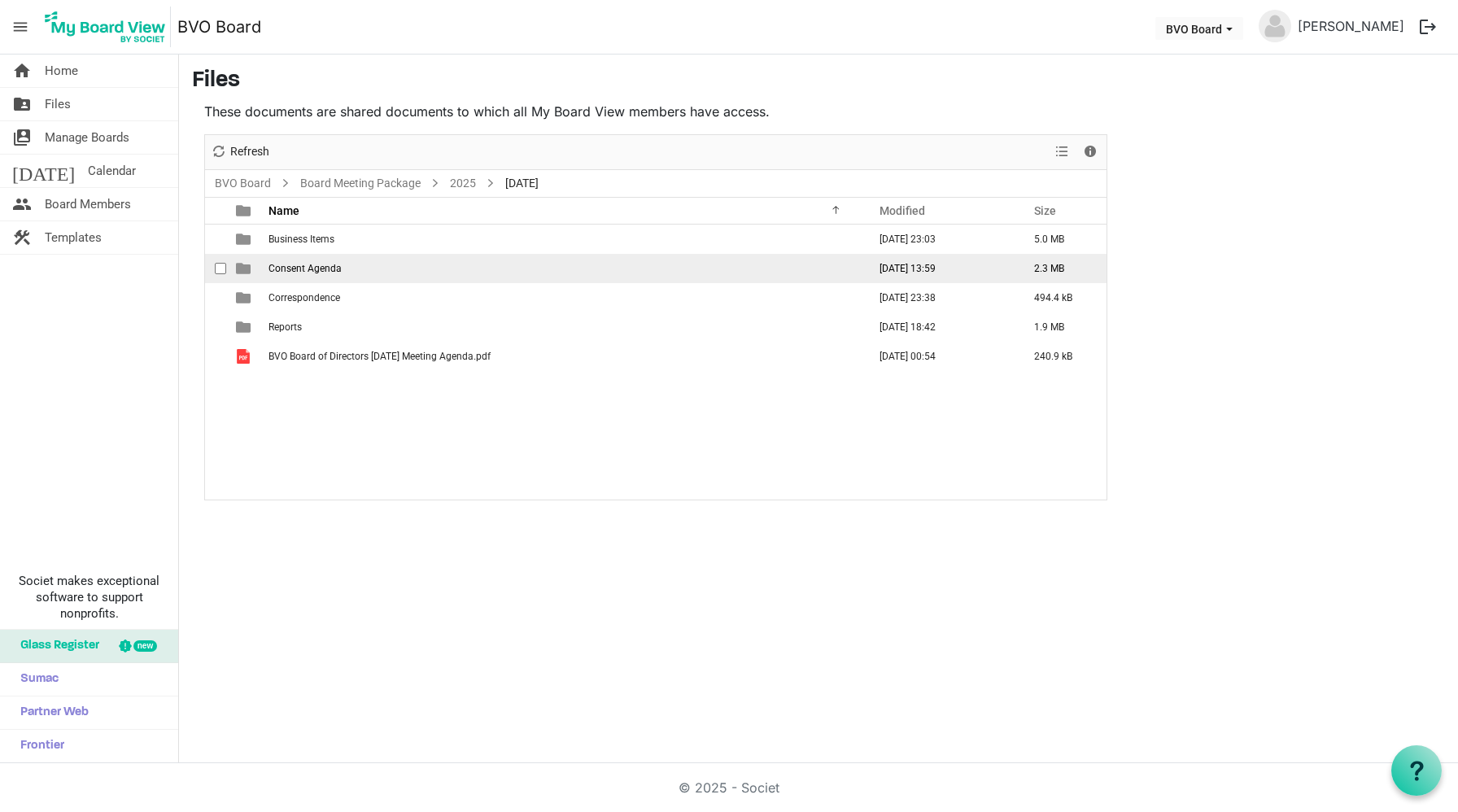
click at [324, 266] on span "Consent Agenda" at bounding box center [305, 269] width 73 height 11
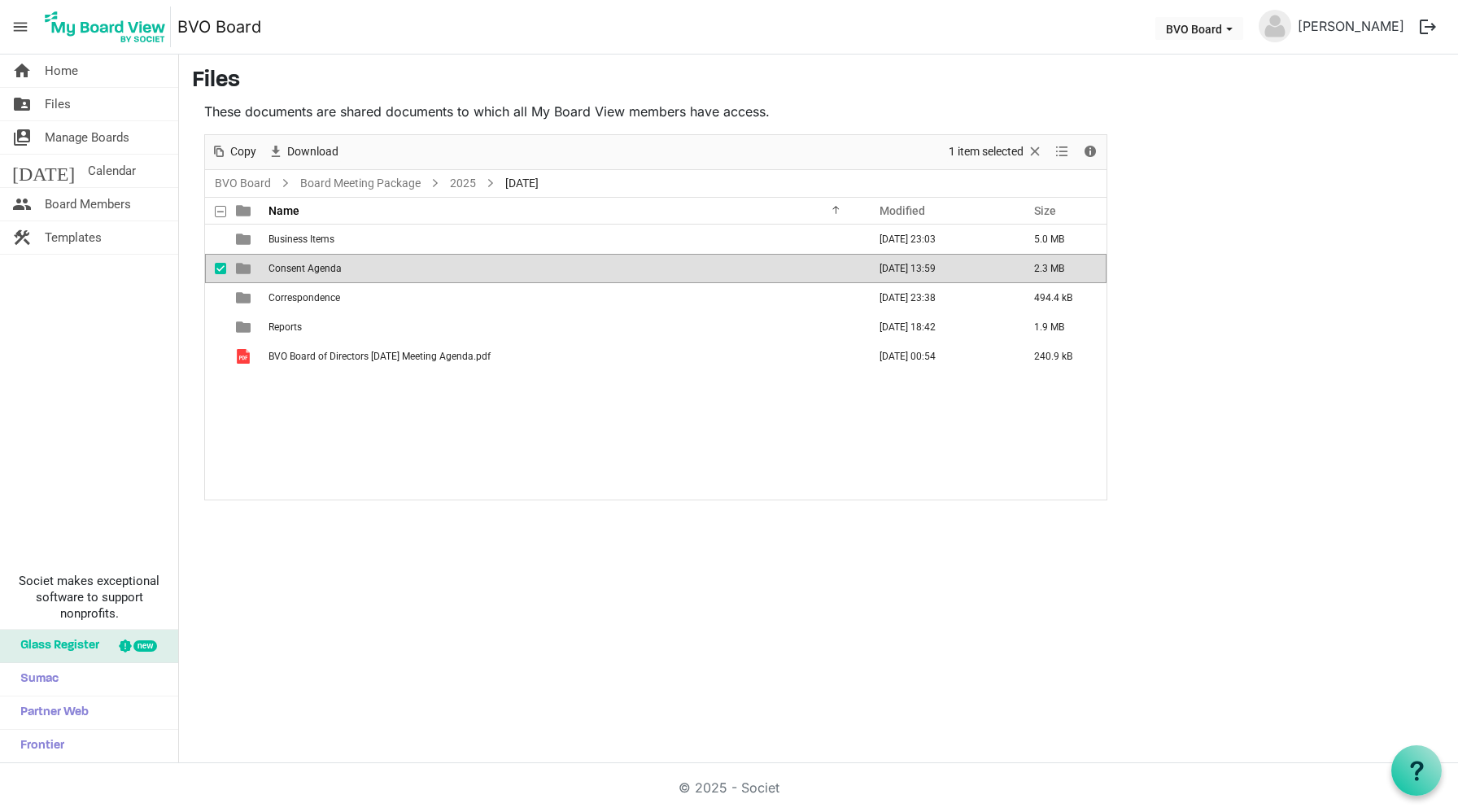
click at [324, 266] on span "Consent Agenda" at bounding box center [305, 269] width 73 height 11
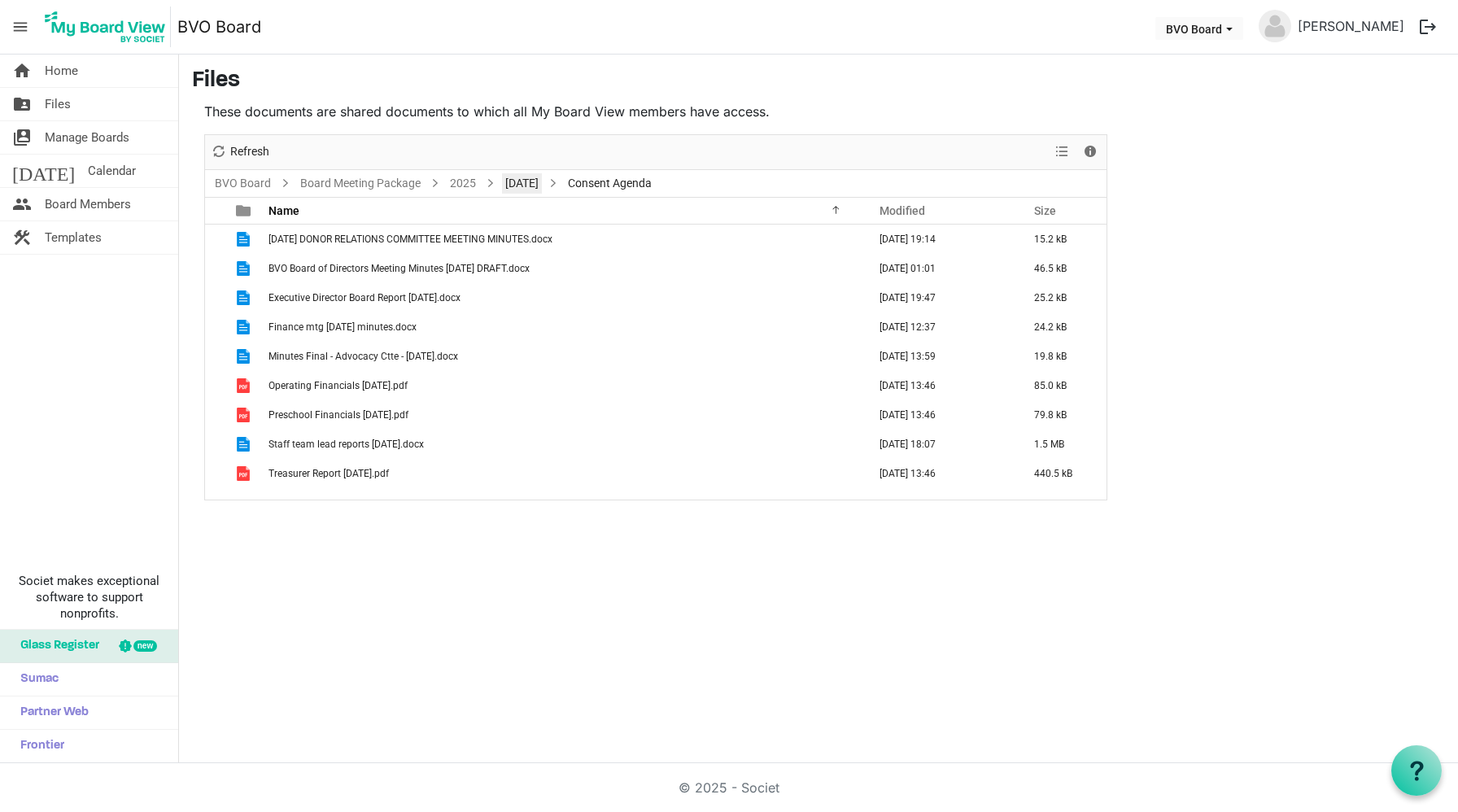
click at [542, 174] on link "[DATE]" at bounding box center [523, 183] width 40 height 20
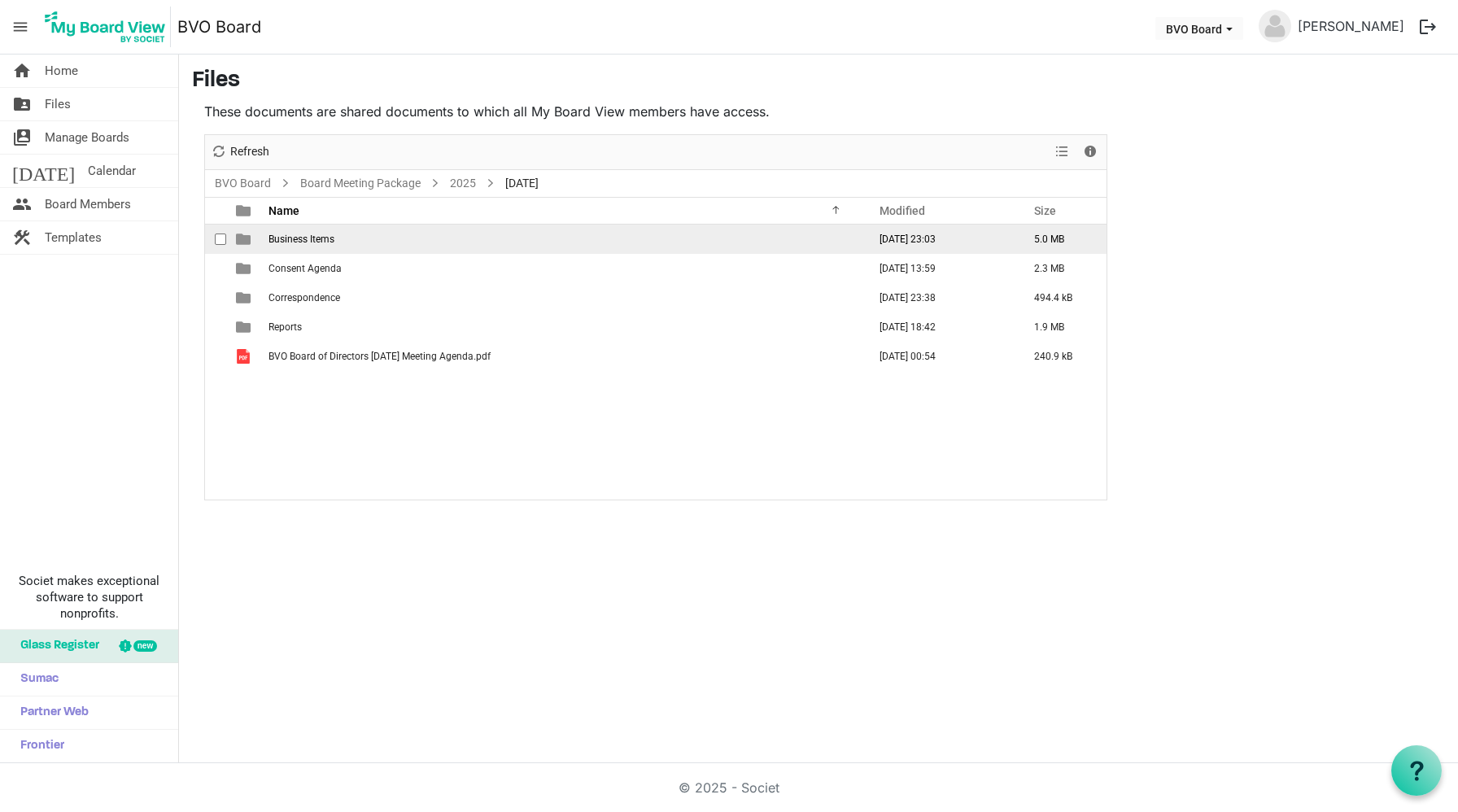
click at [317, 238] on span "Business Items" at bounding box center [301, 239] width 66 height 11
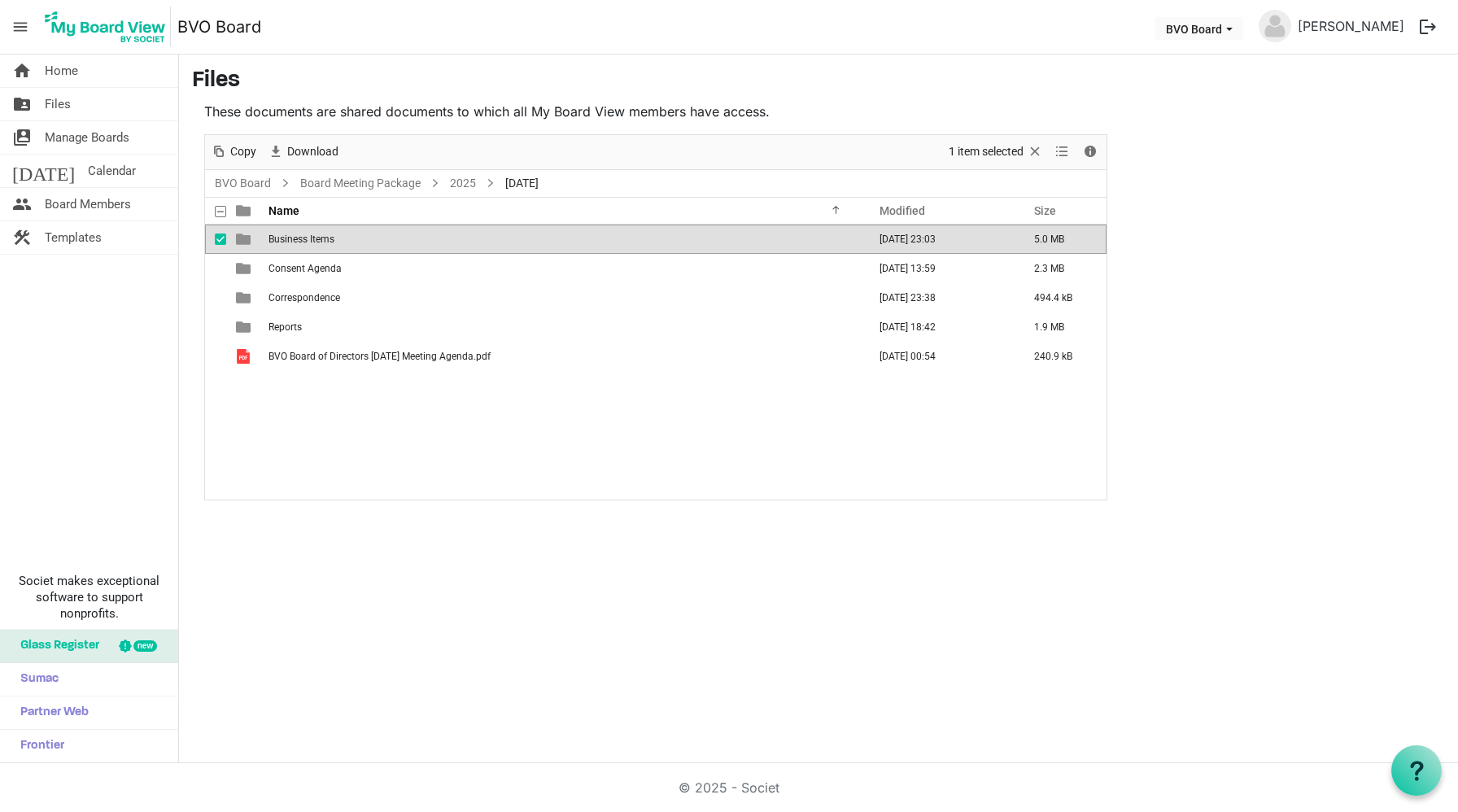
click at [317, 238] on span "Business Items" at bounding box center [301, 239] width 66 height 11
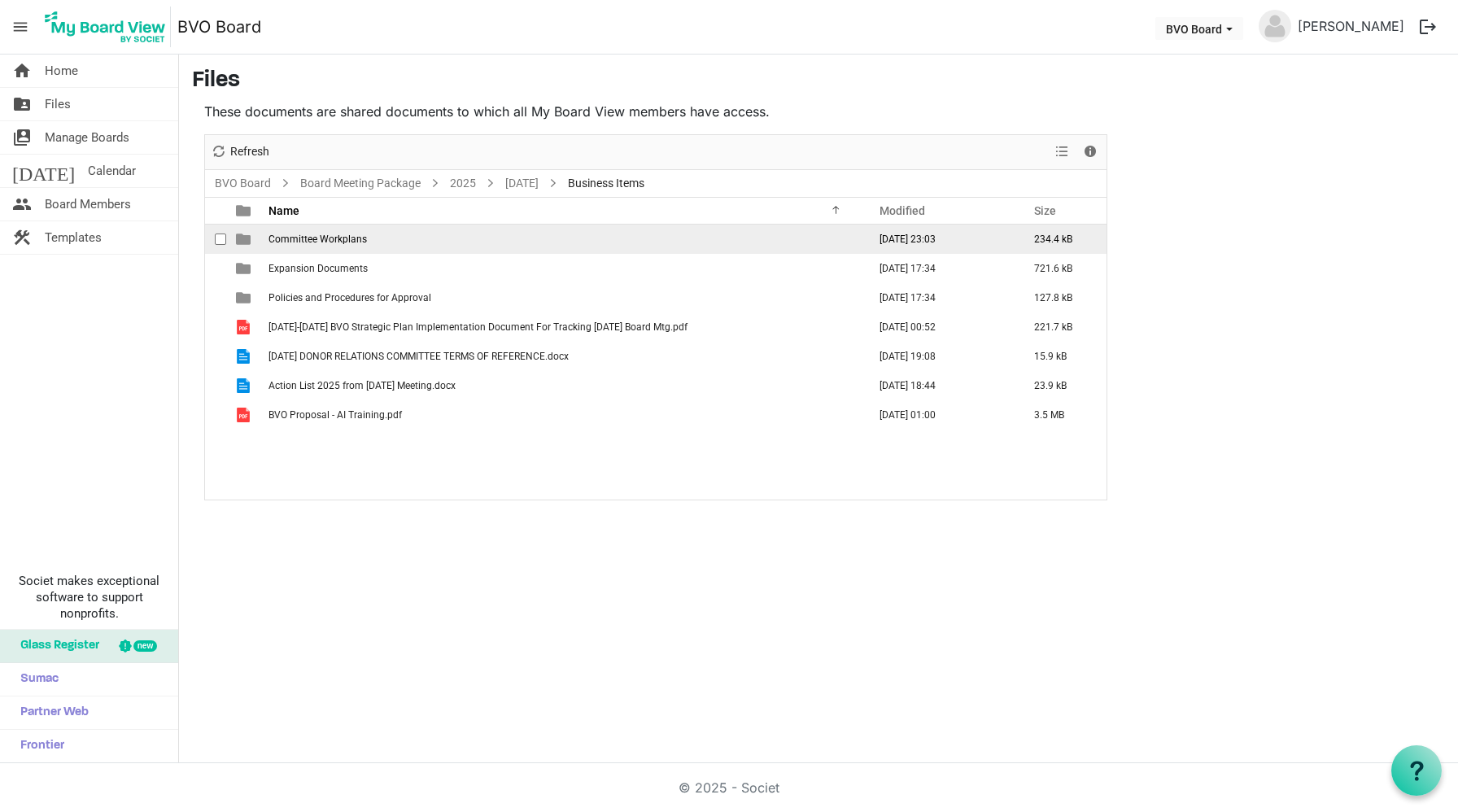
click at [319, 235] on span "Committee Workplans" at bounding box center [318, 239] width 98 height 11
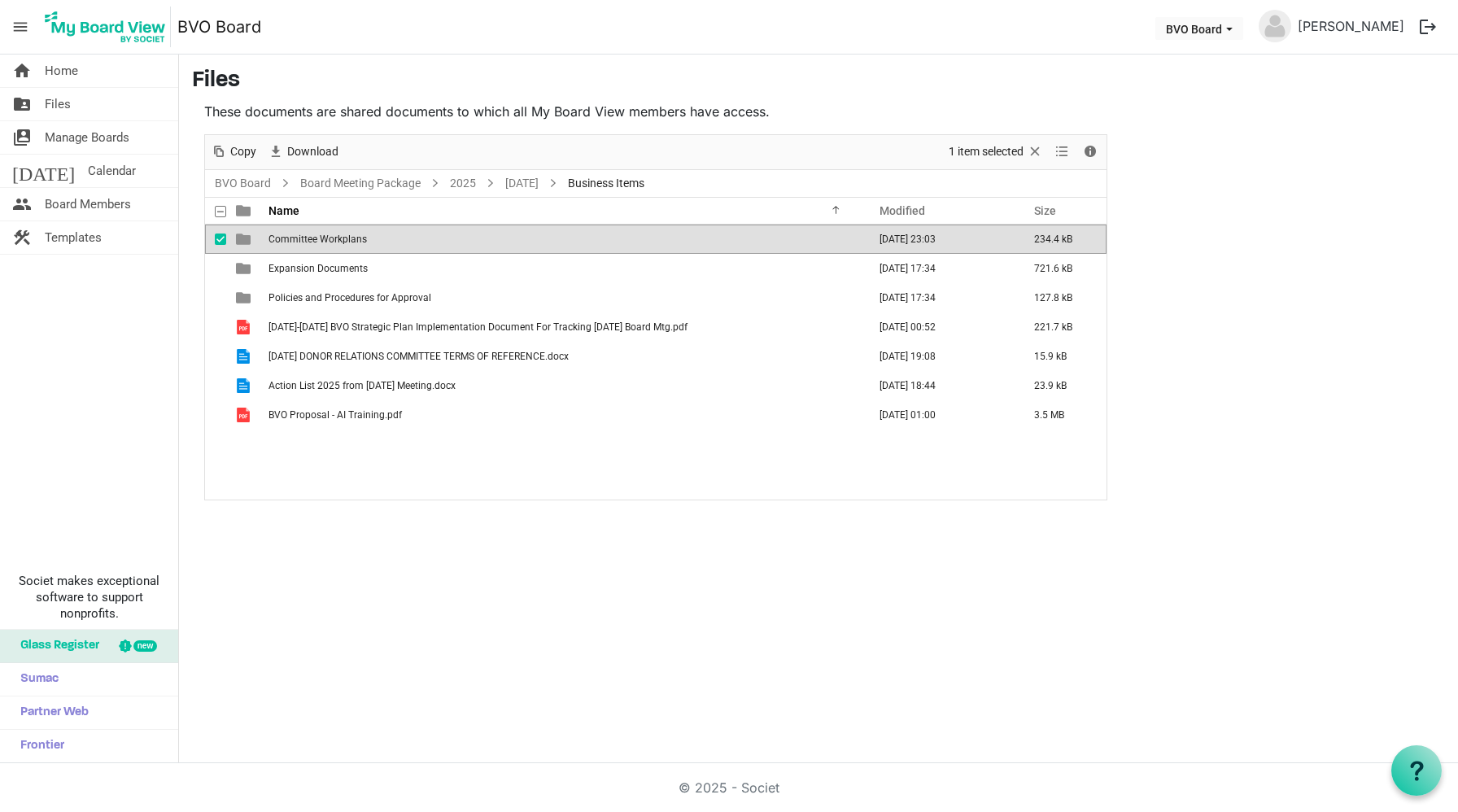
click at [319, 235] on span "Committee Workplans" at bounding box center [318, 239] width 98 height 11
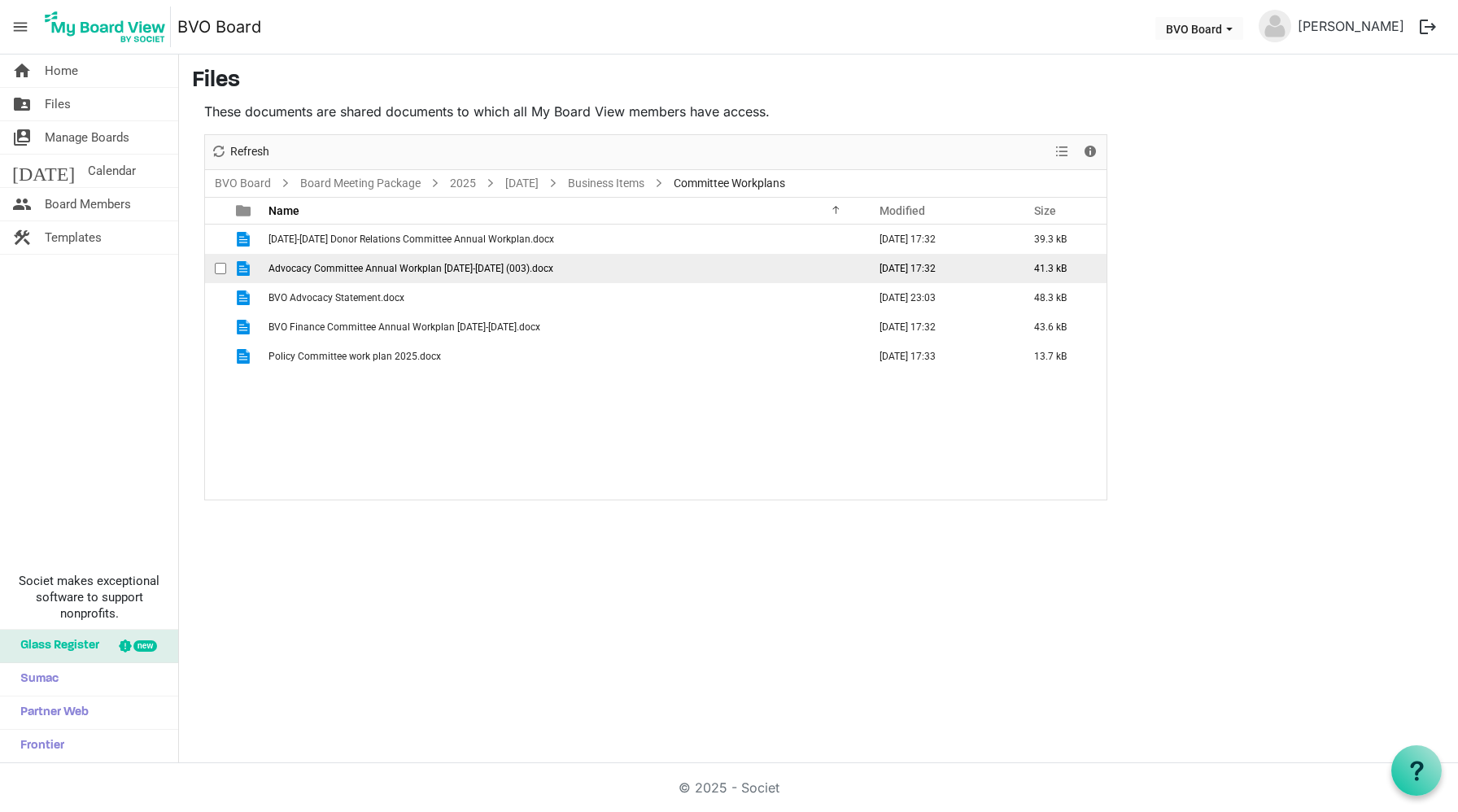
click at [369, 264] on span "Advocacy Committee Annual Workplan [DATE]-[DATE] (003).docx" at bounding box center [411, 269] width 285 height 11
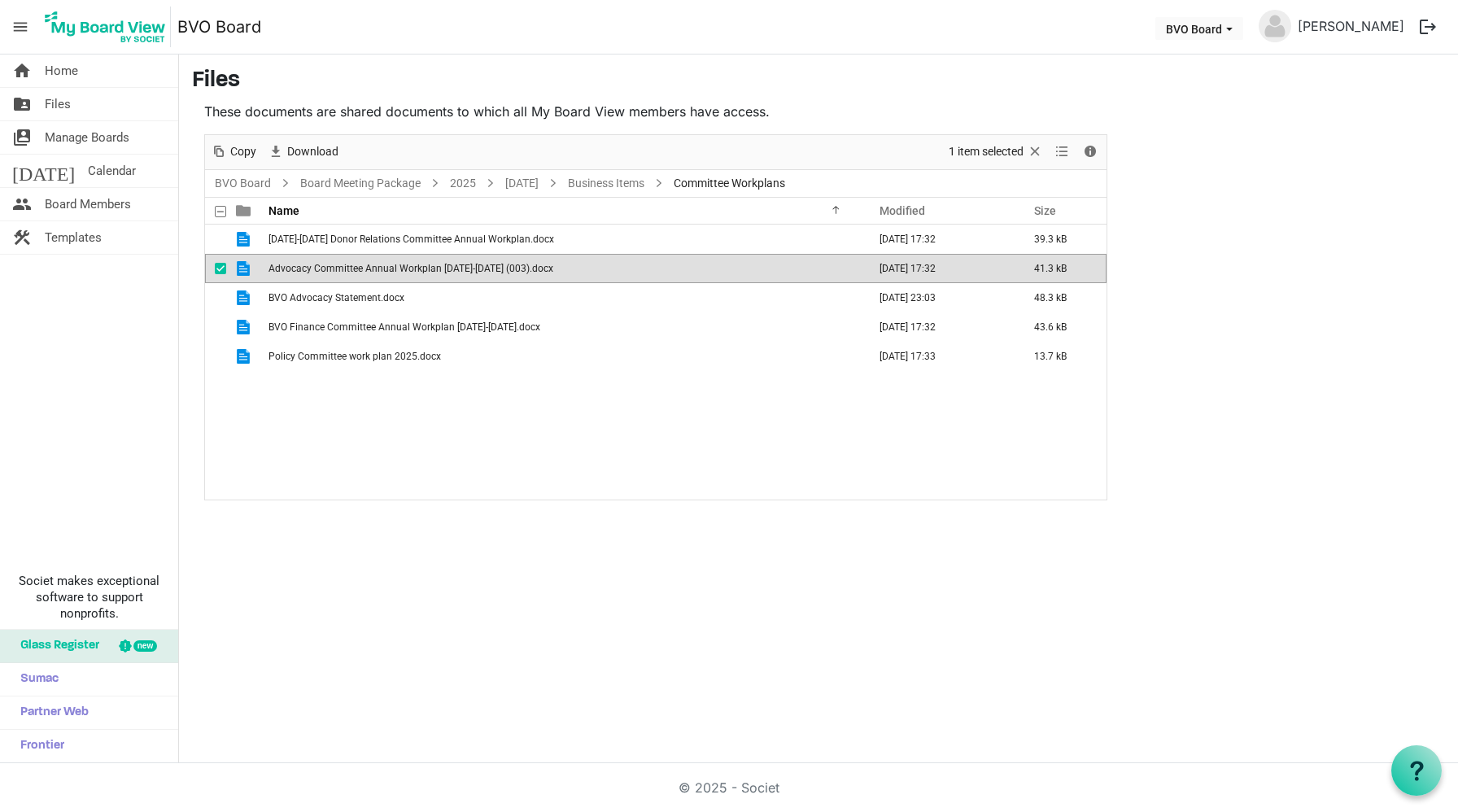
click at [369, 264] on span "Advocacy Committee Annual Workplan [DATE]-[DATE] (003).docx" at bounding box center [411, 269] width 285 height 11
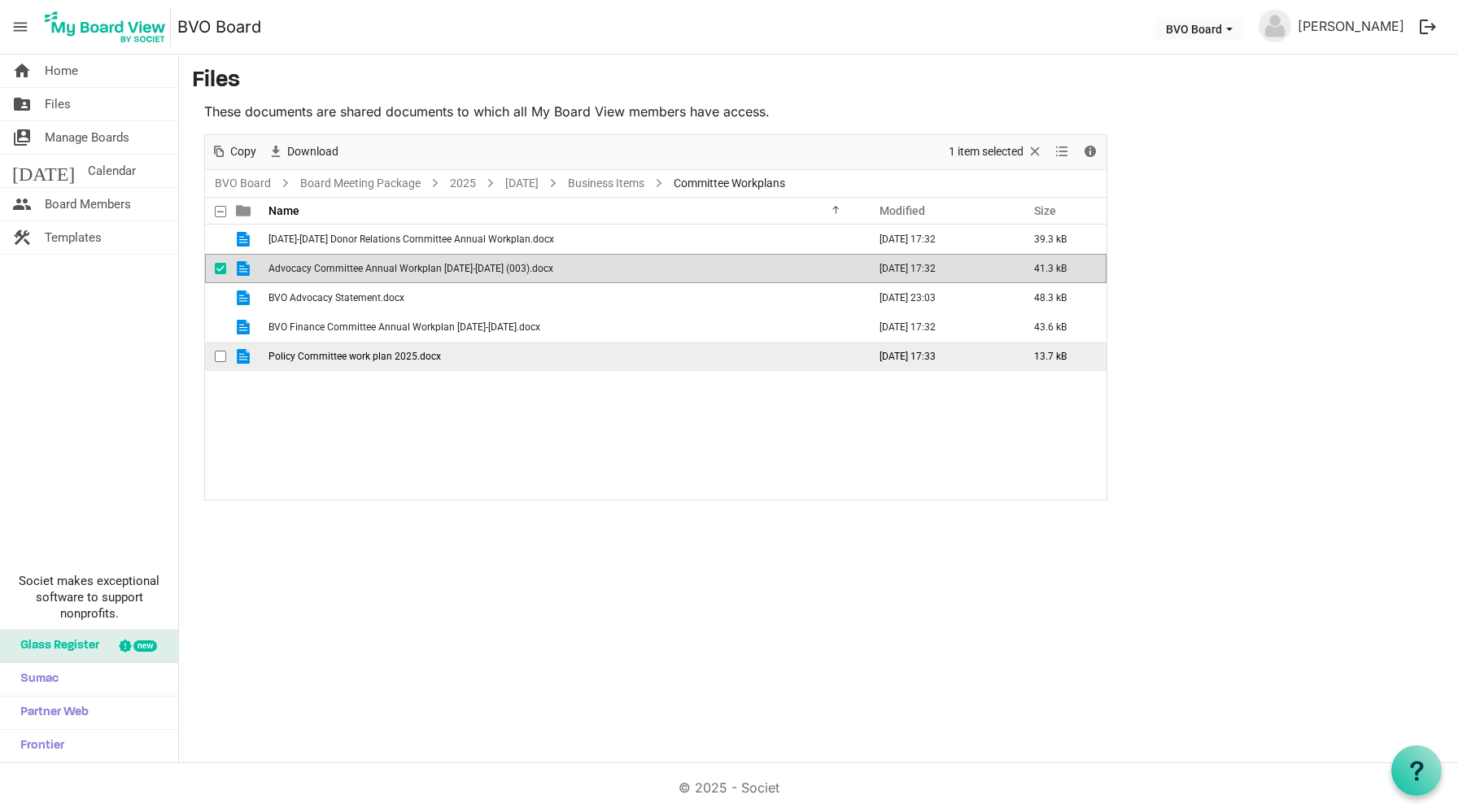
click at [325, 354] on span "Policy Committee work plan 2025.docx" at bounding box center [355, 356] width 173 height 11
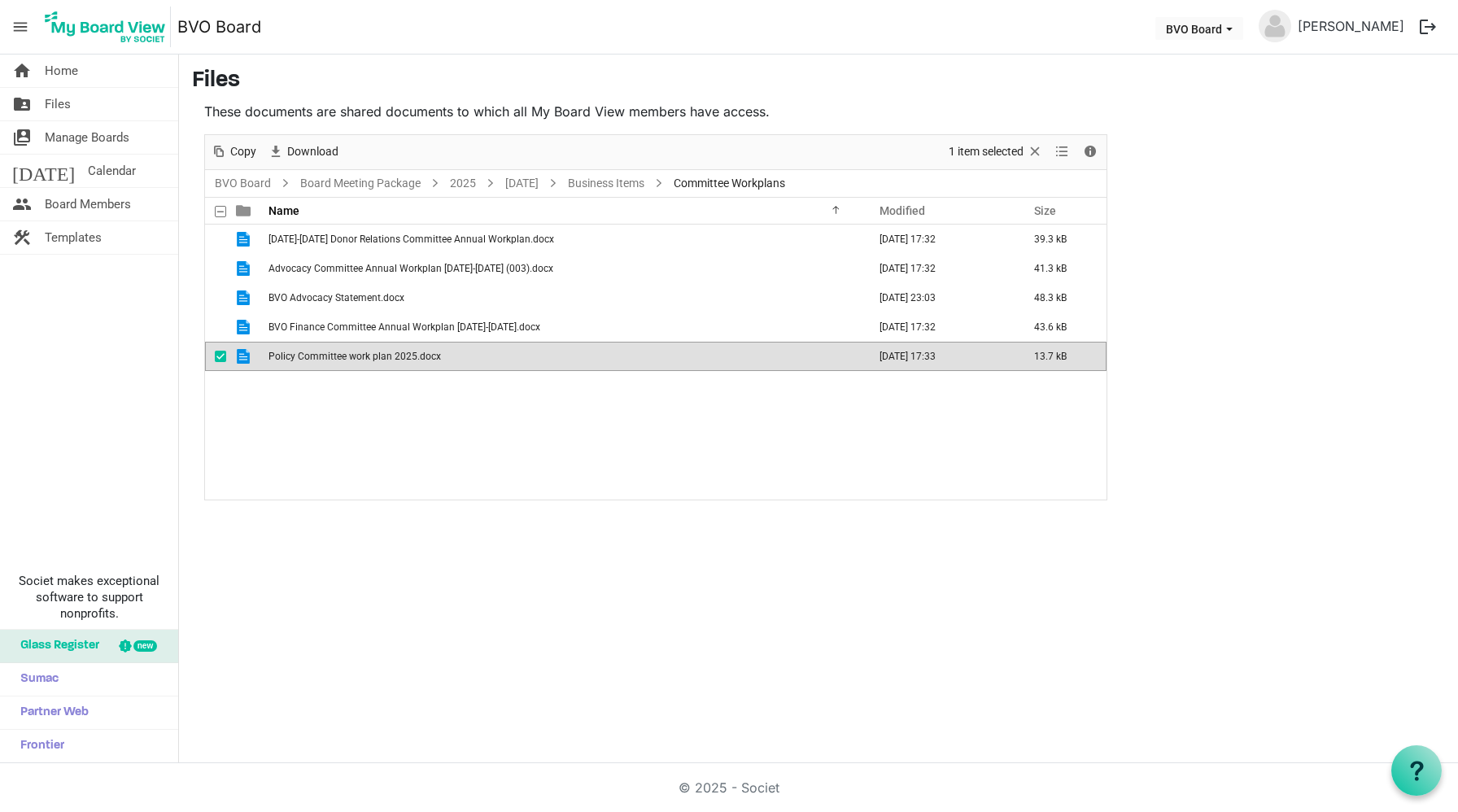
click at [325, 354] on span "Policy Committee work plan 2025.docx" at bounding box center [355, 356] width 173 height 11
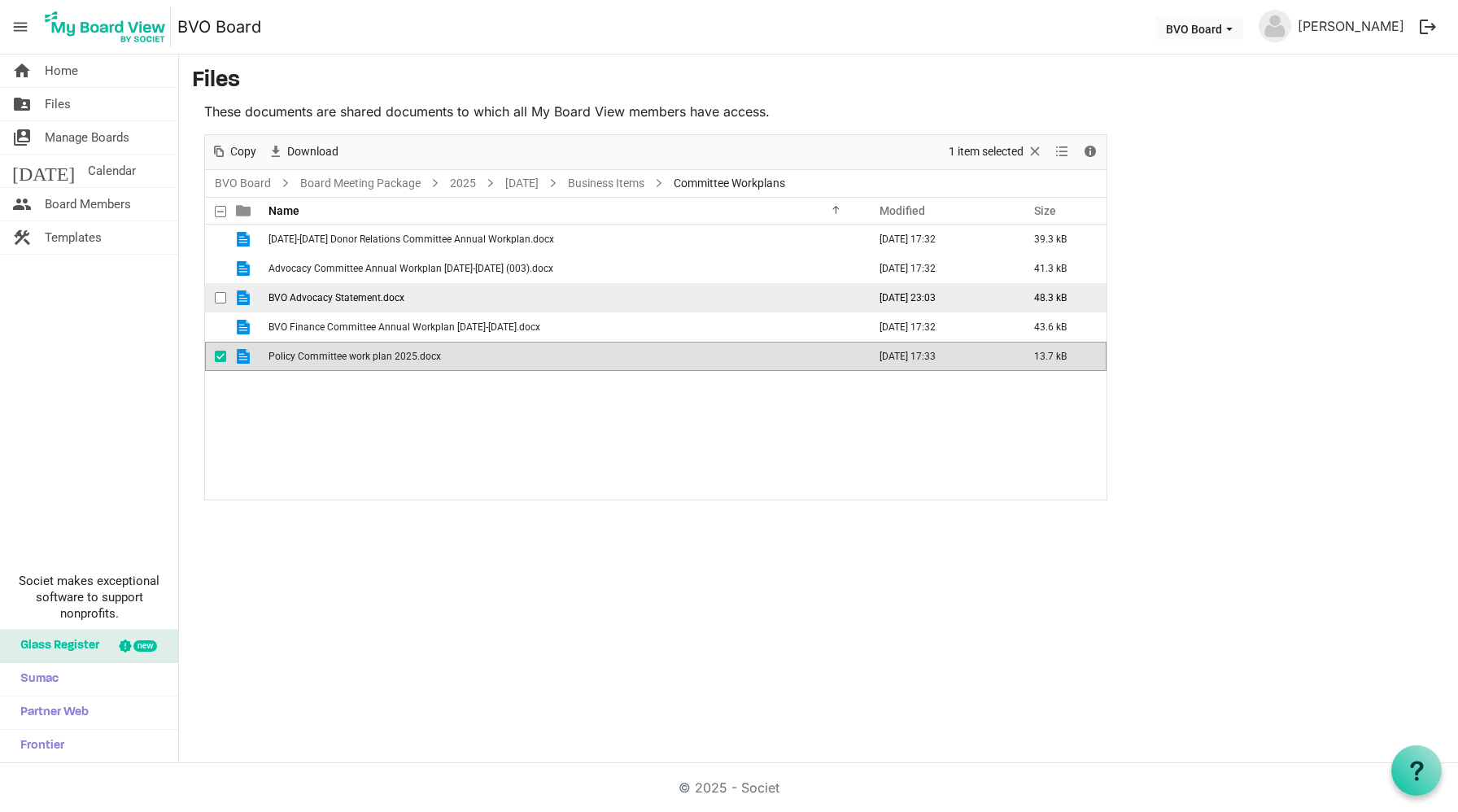
click at [359, 296] on span "BVO Advocacy Statement.docx" at bounding box center [337, 297] width 136 height 11
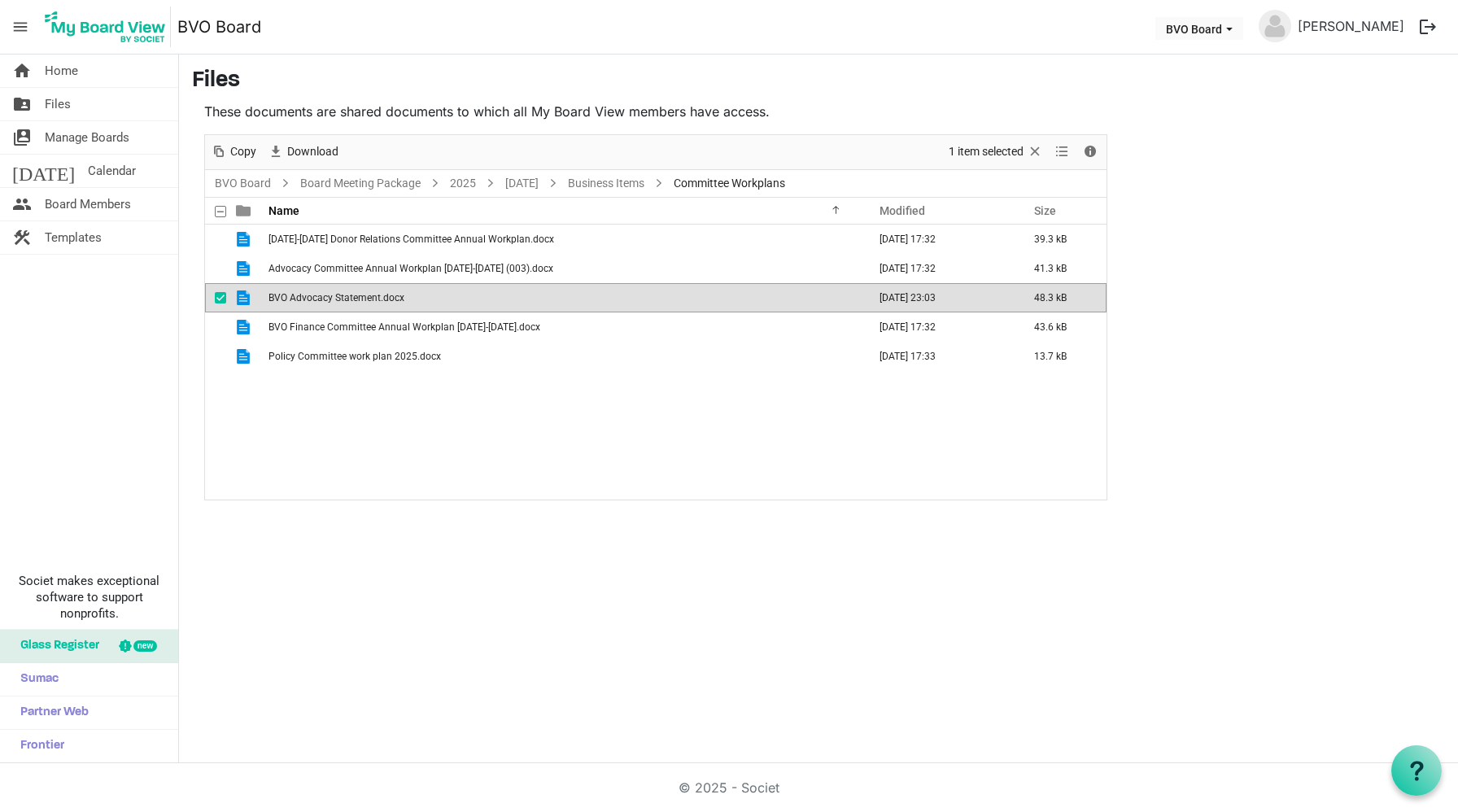
click at [359, 296] on span "BVO Advocacy Statement.docx" at bounding box center [337, 297] width 136 height 11
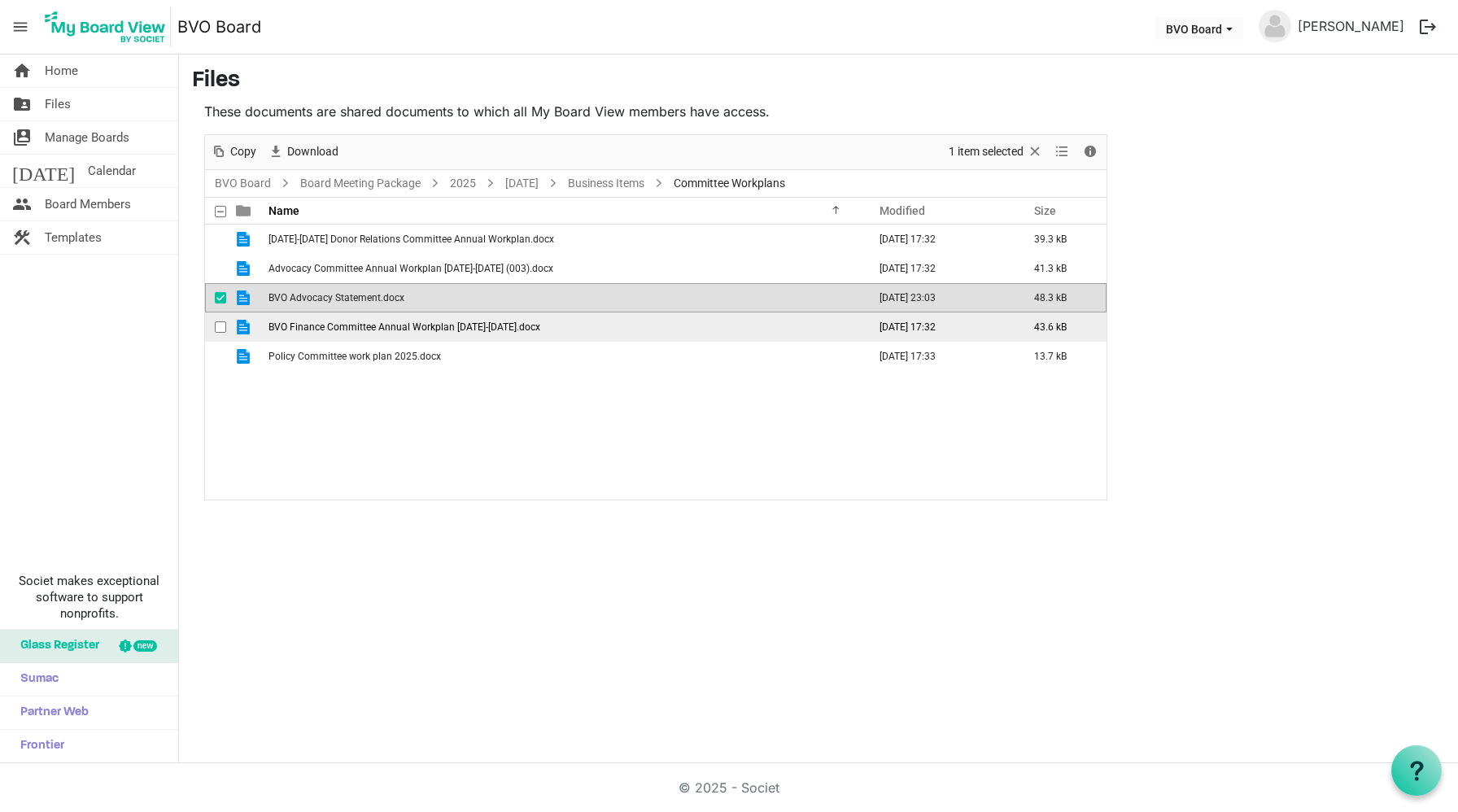
click at [430, 329] on span "BVO Finance Committee Annual Workplan [DATE]-[DATE].docx" at bounding box center [404, 327] width 272 height 11
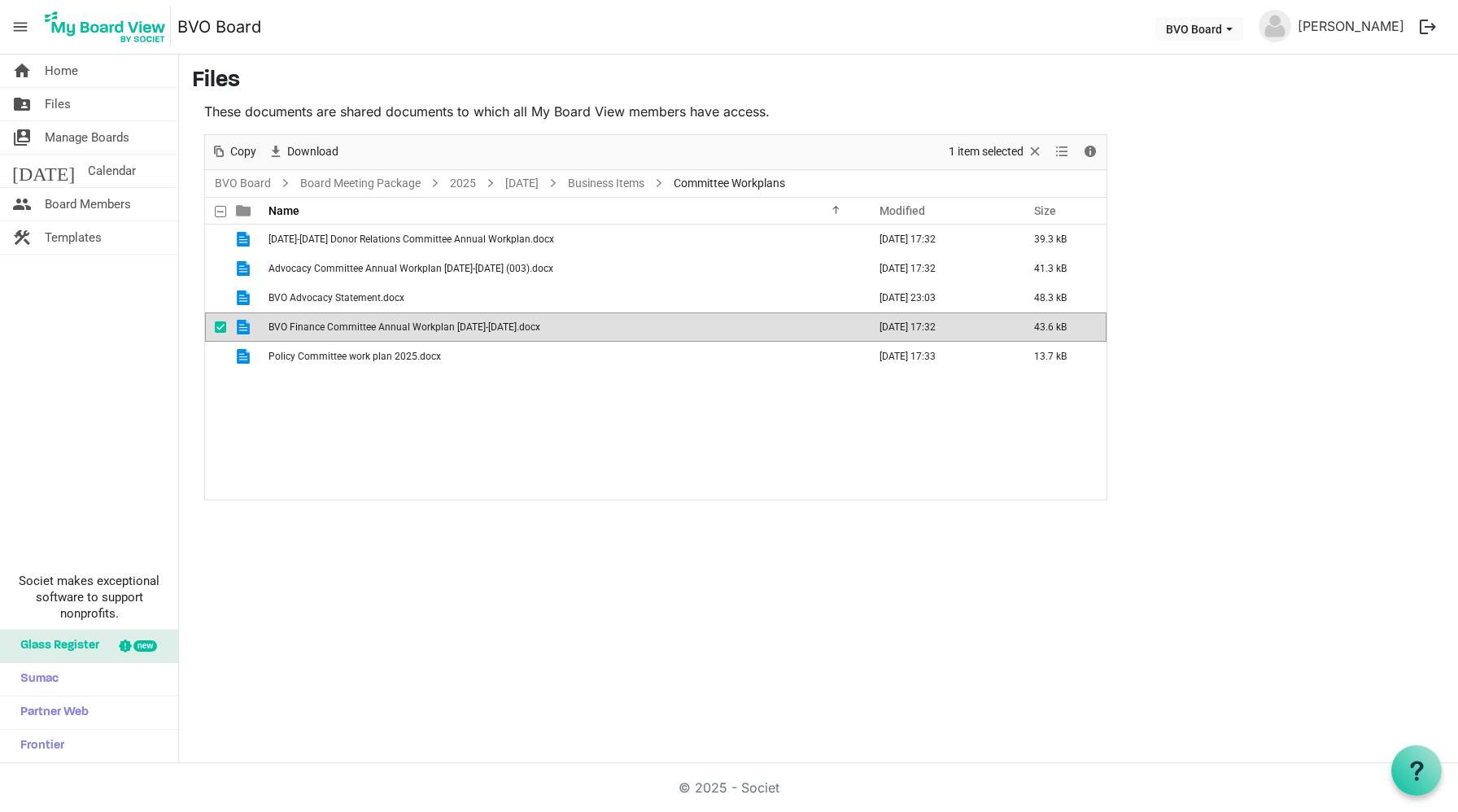
click at [430, 329] on span "BVO Finance Committee Annual Workplan [DATE]-[DATE].docx" at bounding box center [404, 327] width 272 height 11
click at [388, 328] on span "BVO Finance Committee Annual Workplan [DATE]-[DATE].docx" at bounding box center [404, 327] width 272 height 11
click at [647, 180] on link "Business Items" at bounding box center [606, 183] width 83 height 20
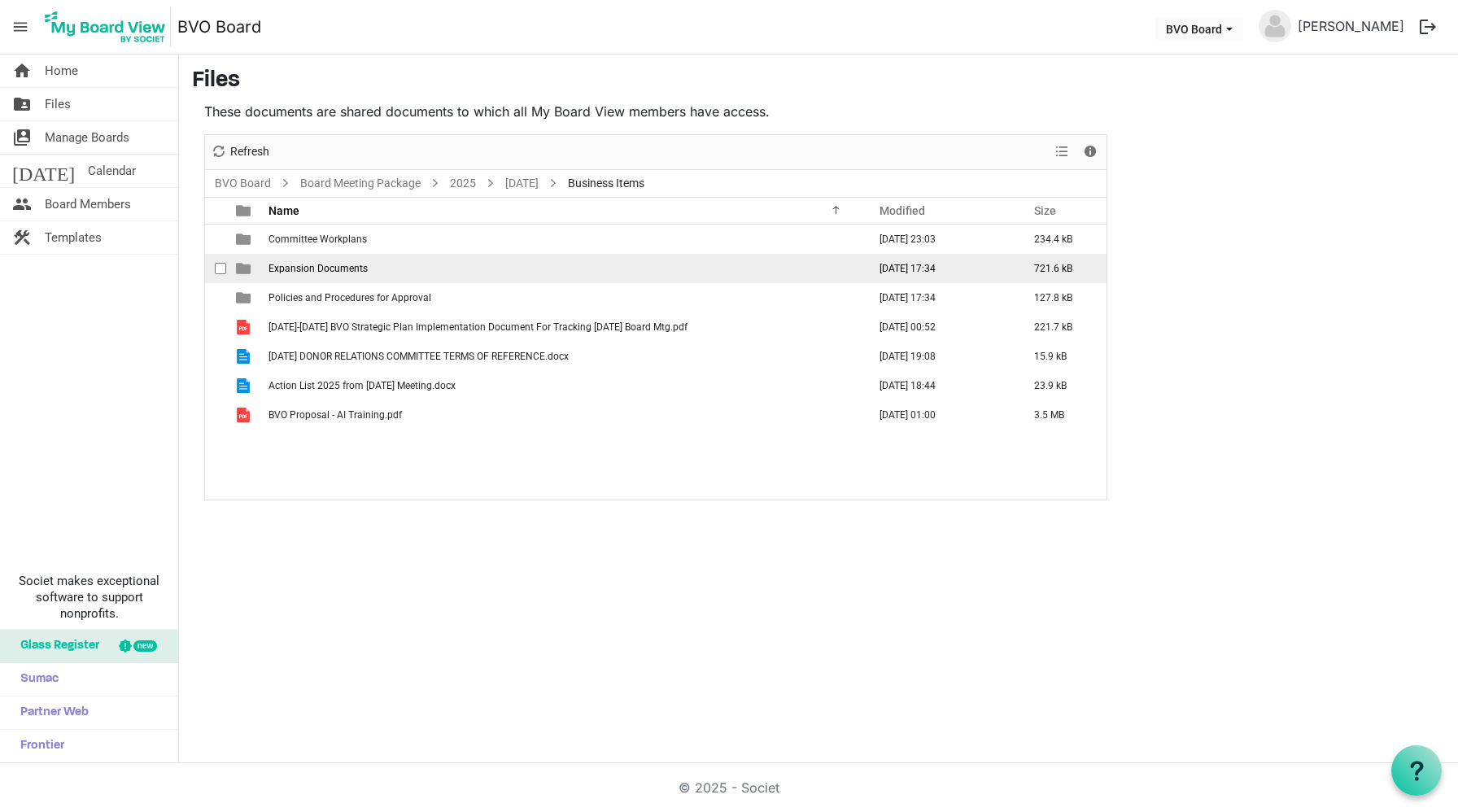
click at [326, 265] on span "Expansion Documents" at bounding box center [318, 269] width 99 height 11
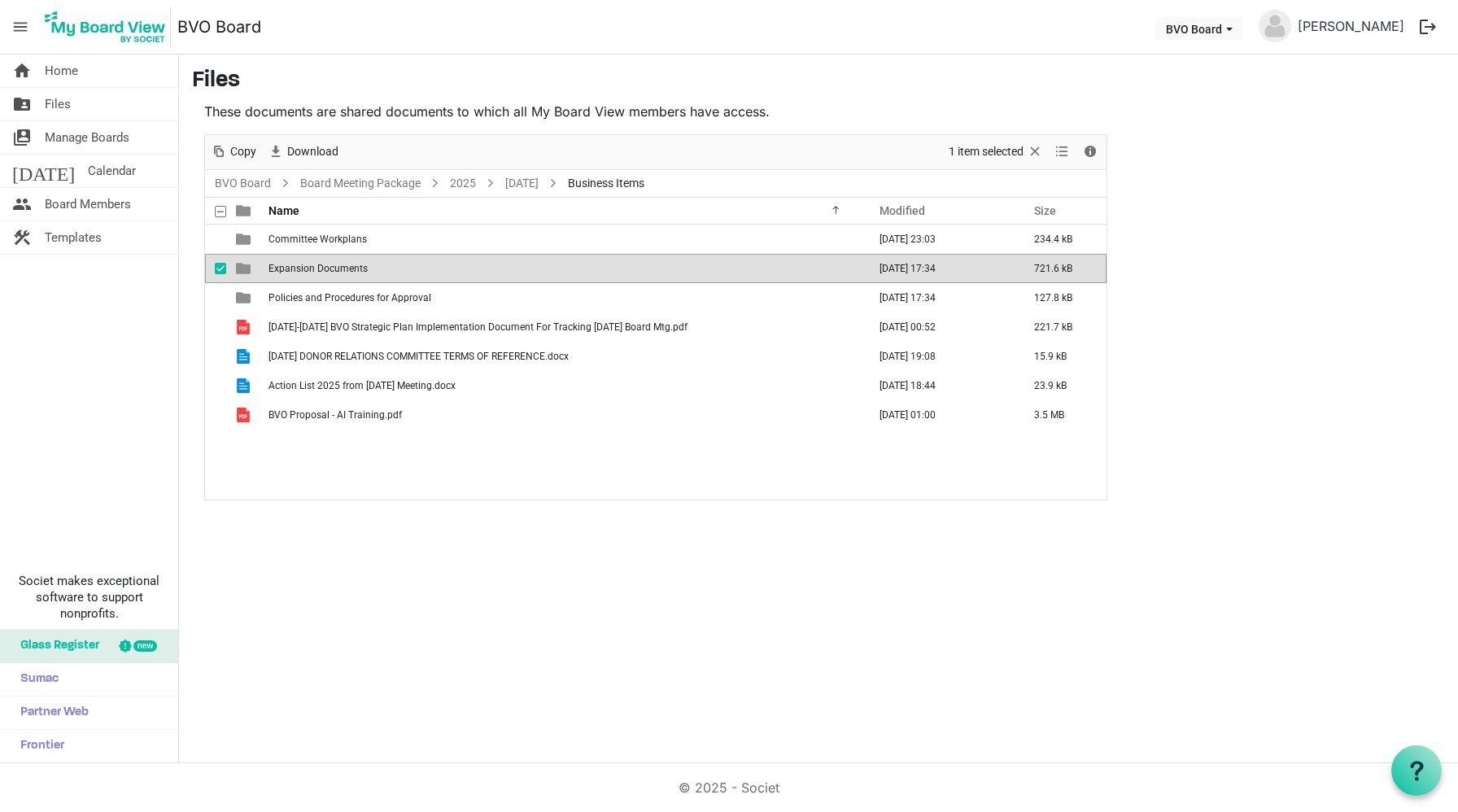
click at [326, 265] on span "Expansion Documents" at bounding box center [318, 269] width 99 height 11
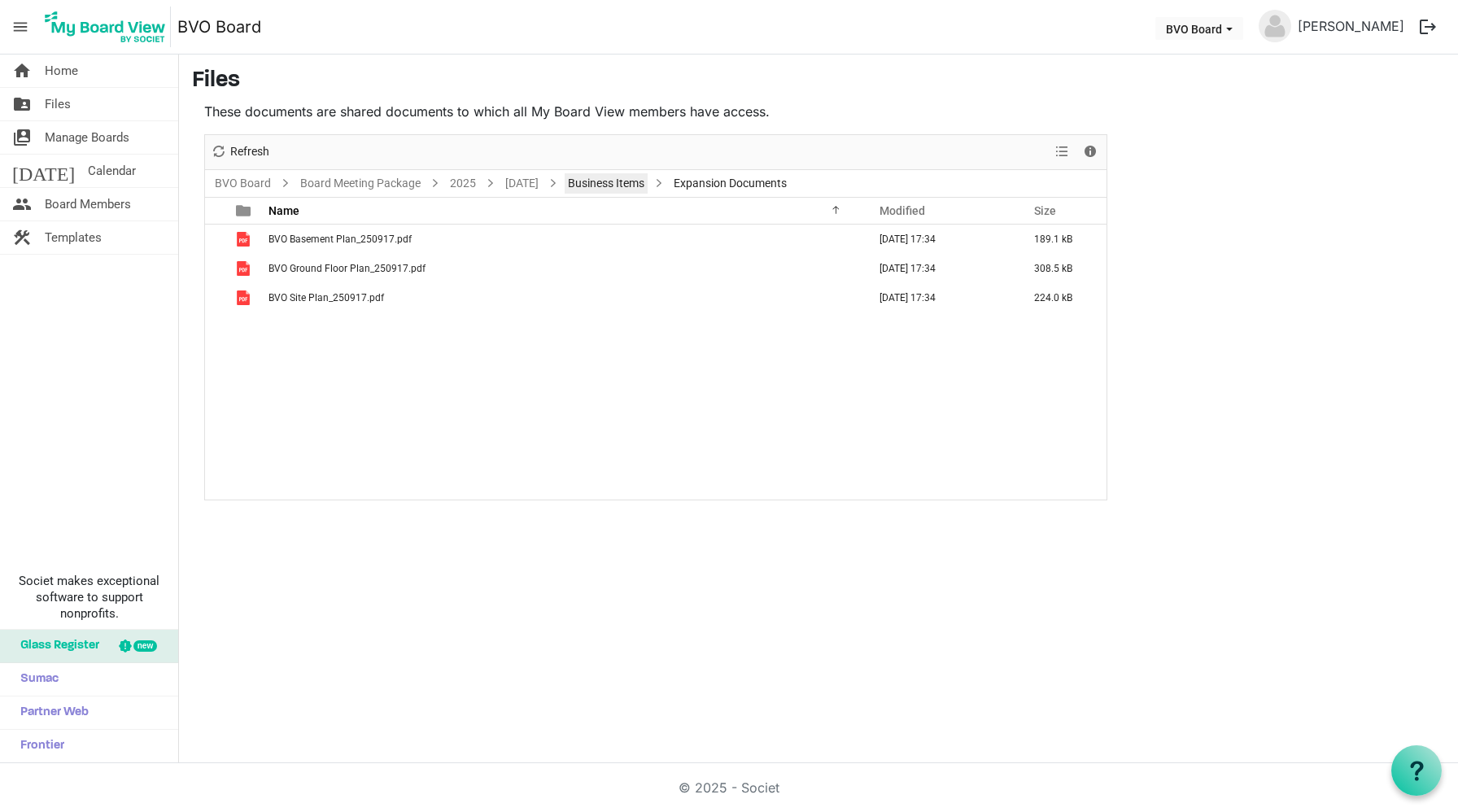
click at [647, 182] on link "Business Items" at bounding box center [606, 183] width 83 height 20
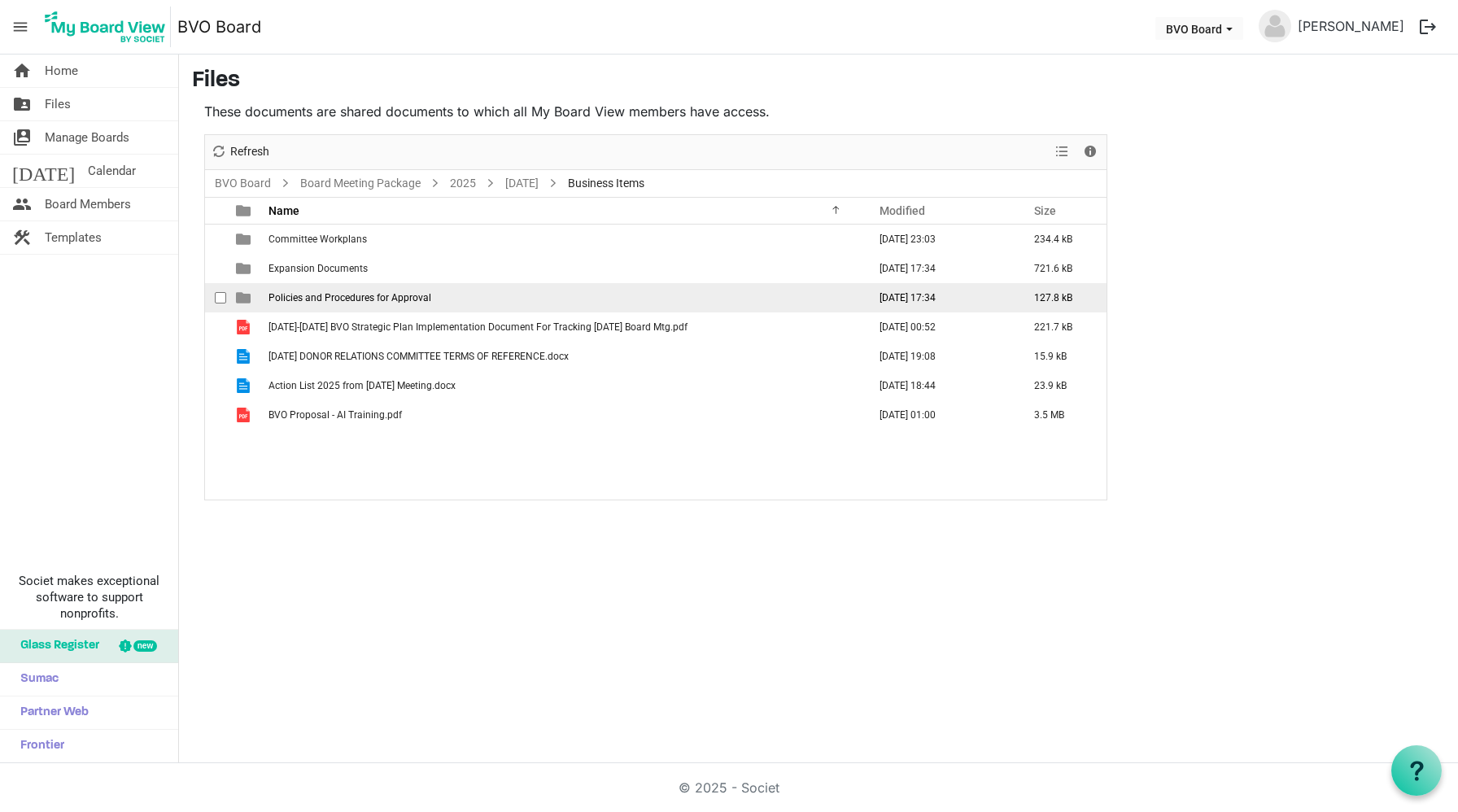
click at [354, 297] on span "Policies and Procedures for Approval" at bounding box center [350, 297] width 163 height 11
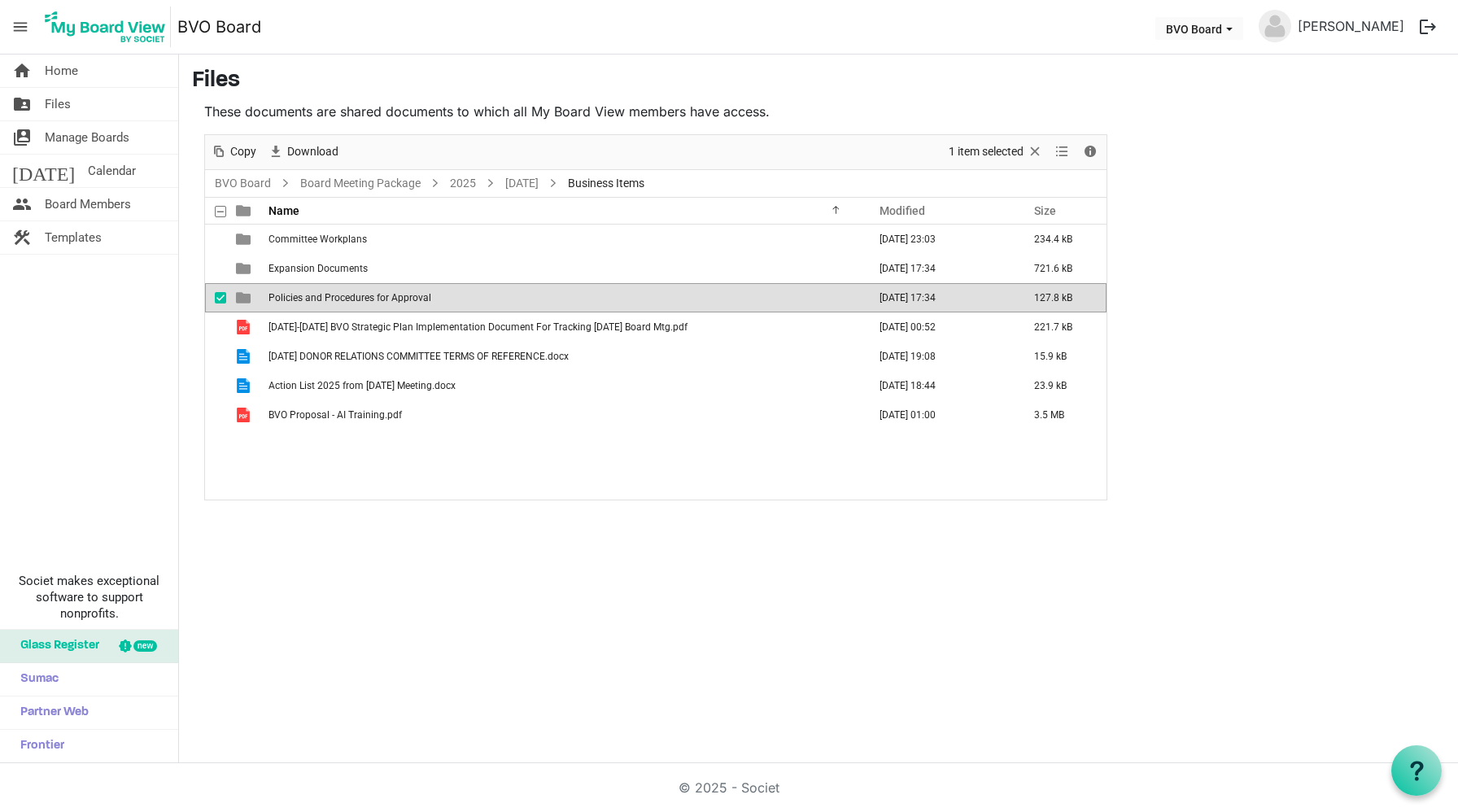
click at [354, 297] on span "Policies and Procedures for Approval" at bounding box center [350, 297] width 163 height 11
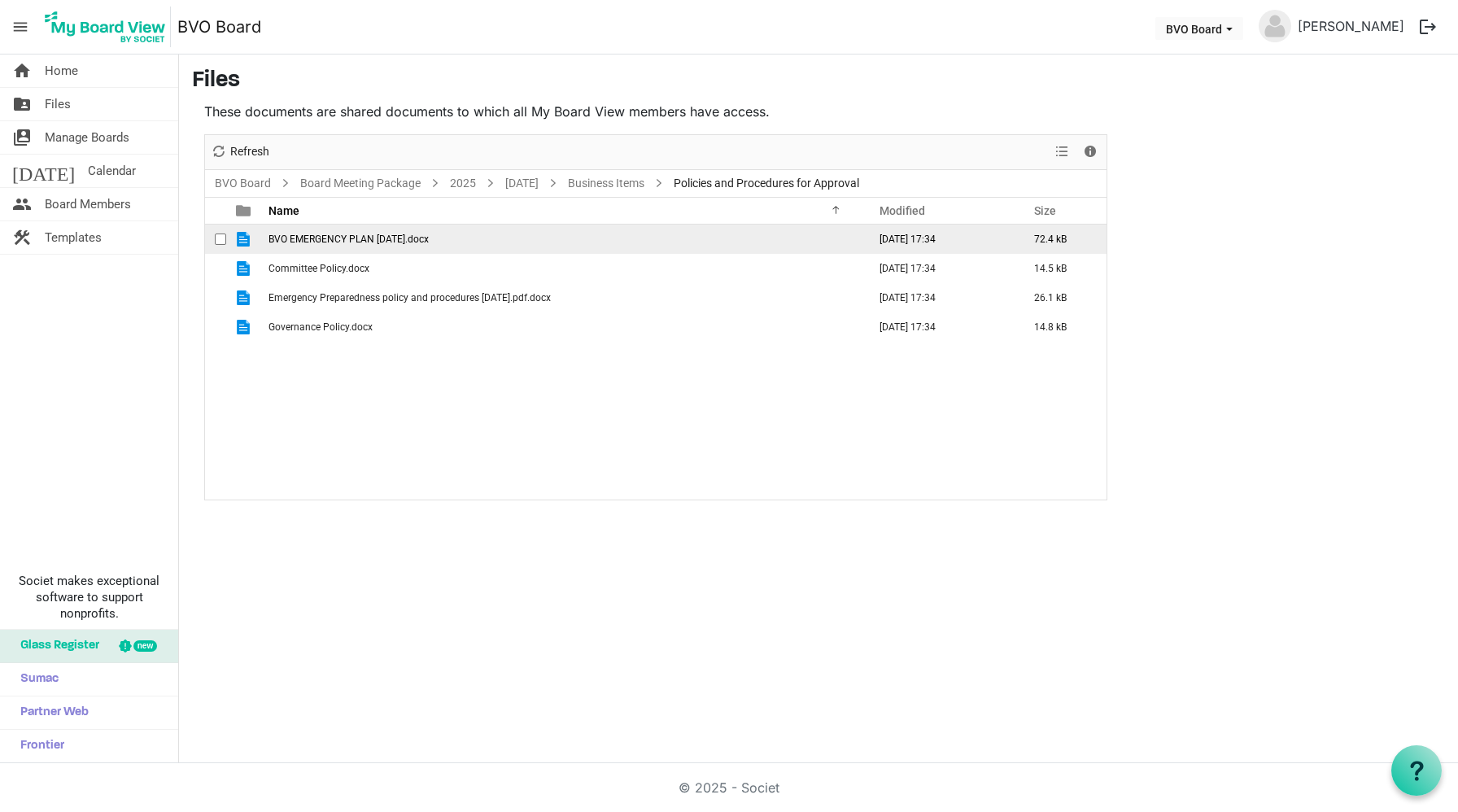
click at [331, 235] on span "BVO EMERGENCY PLAN [DATE].docx" at bounding box center [349, 239] width 160 height 11
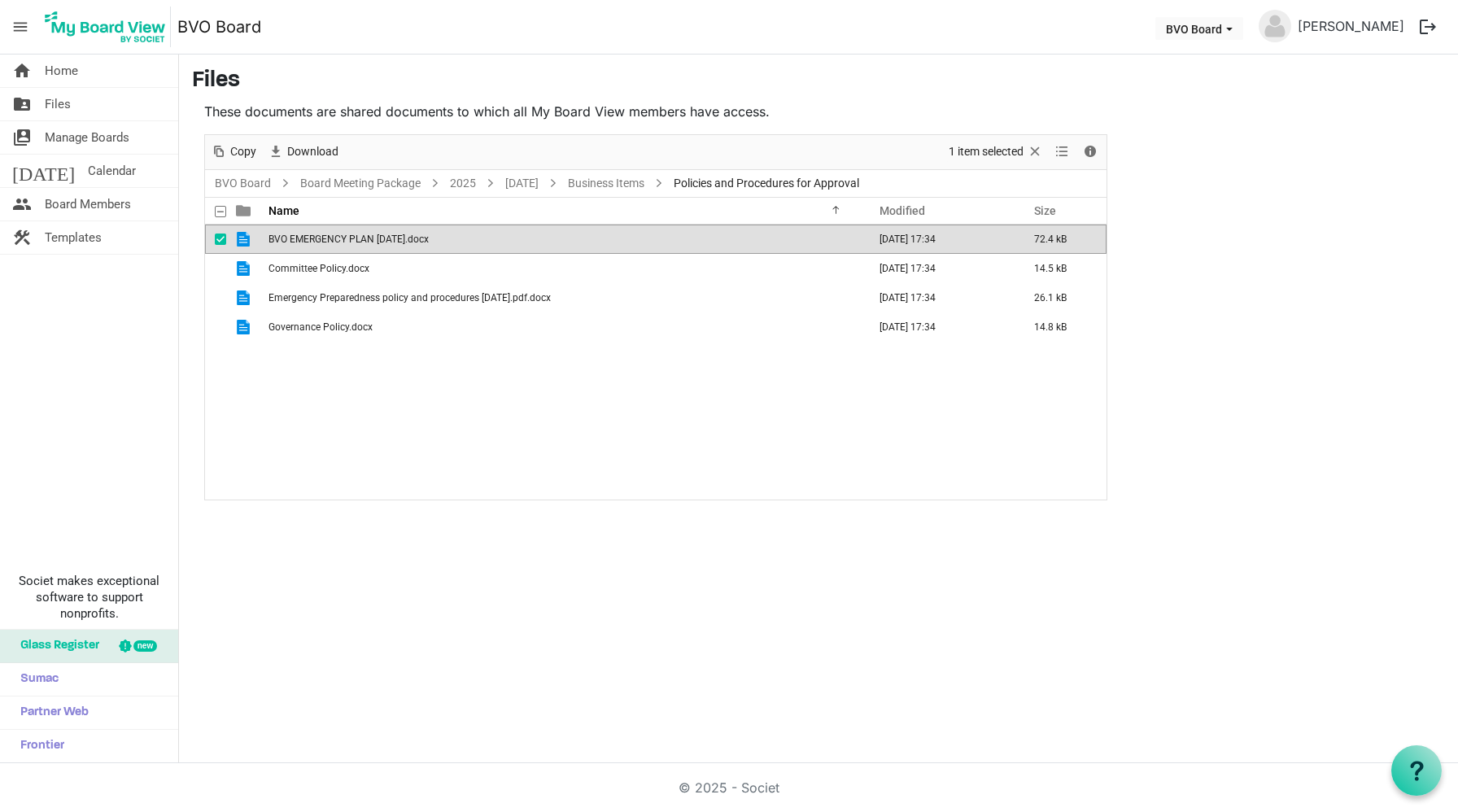
click at [331, 235] on span "BVO EMERGENCY PLAN [DATE].docx" at bounding box center [349, 239] width 160 height 11
click at [373, 248] on td "BVO EMERGENCY PLAN [DATE].docx" at bounding box center [563, 239] width 599 height 30
click at [408, 242] on span "BVO EMERGENCY PLAN [DATE].docx" at bounding box center [349, 239] width 160 height 11
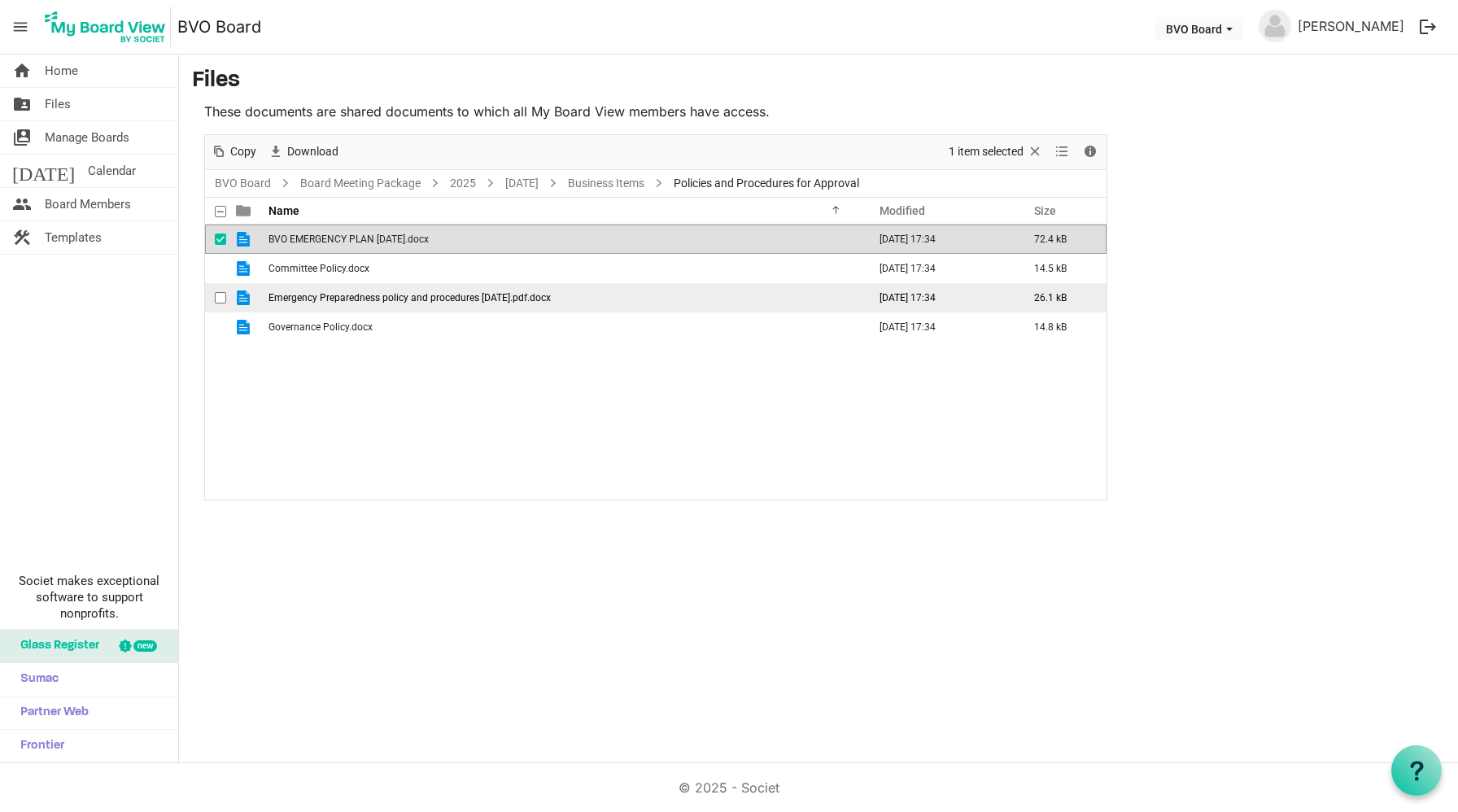
click at [333, 292] on span "Emergency Preparedness policy and procedures [DATE].pdf.docx" at bounding box center [410, 297] width 282 height 11
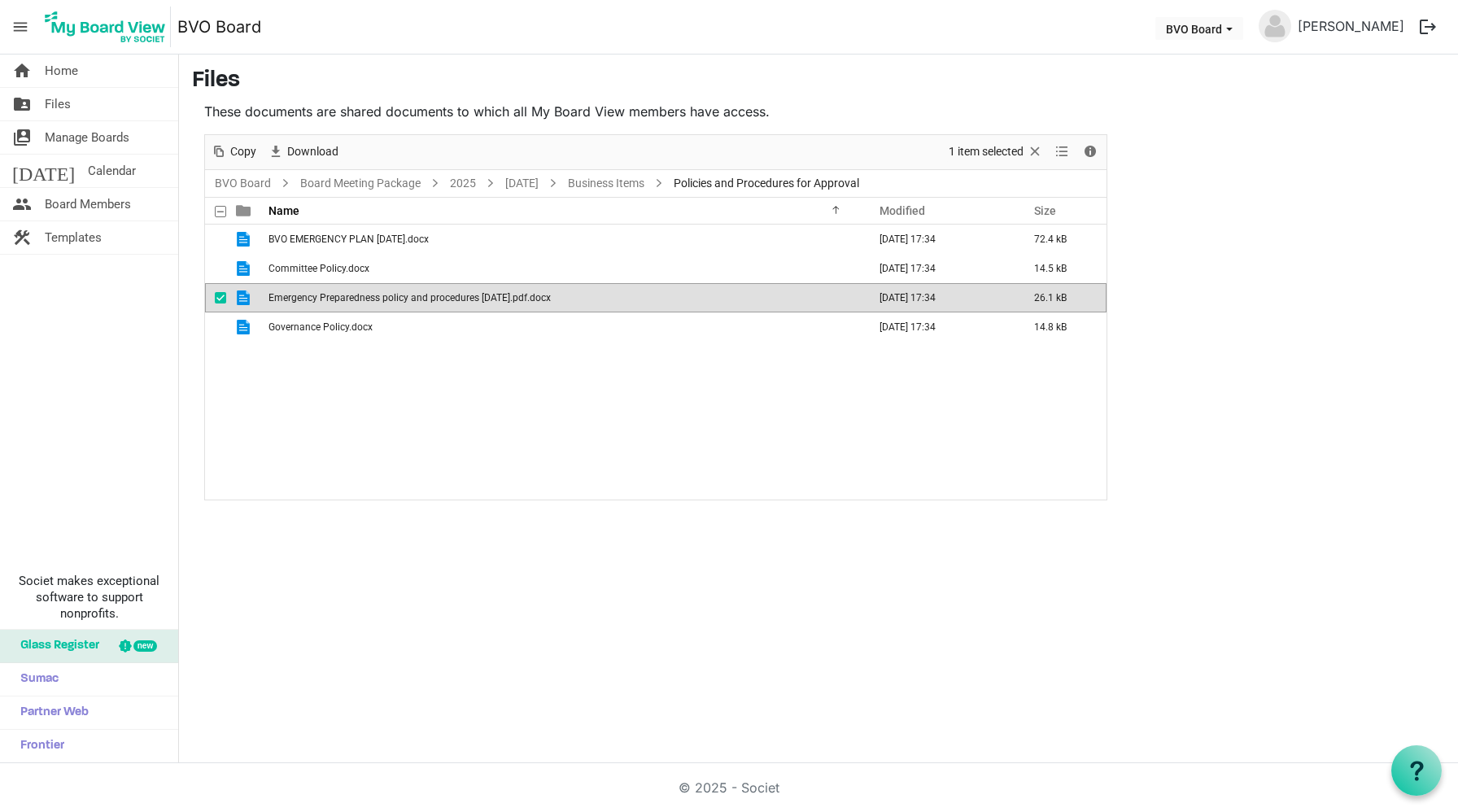
click at [333, 292] on span "Emergency Preparedness policy and procedures [DATE].pdf.docx" at bounding box center [410, 297] width 282 height 11
click at [1243, 31] on button "BVO Board" at bounding box center [1200, 29] width 88 height 23
click at [344, 263] on span "Committee Policy.docx" at bounding box center [319, 269] width 101 height 11
